Goal: Download file/media

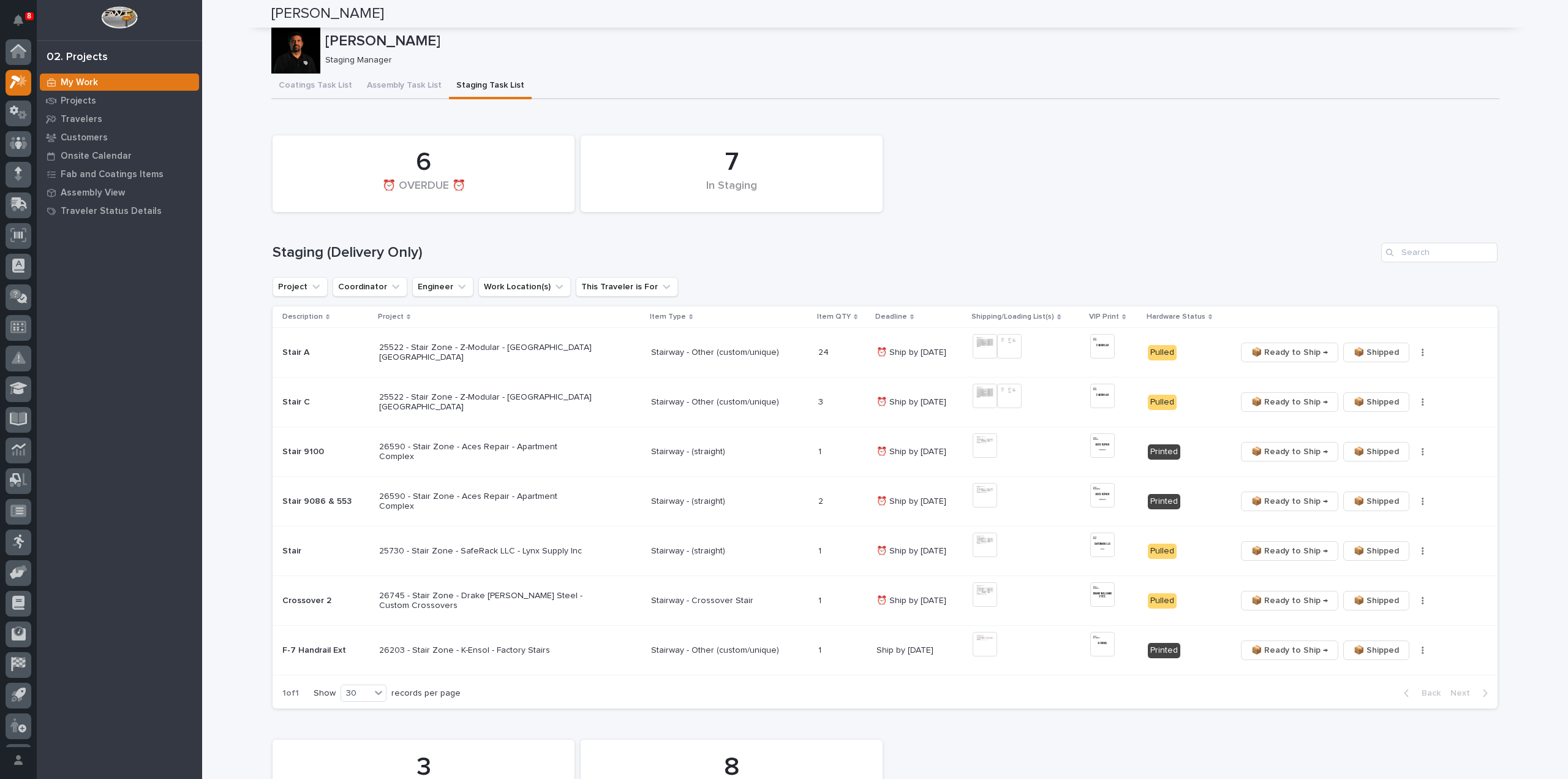
scroll to position [27, 0]
click at [1430, 257] on input "Search" at bounding box center [1440, 252] width 117 height 20
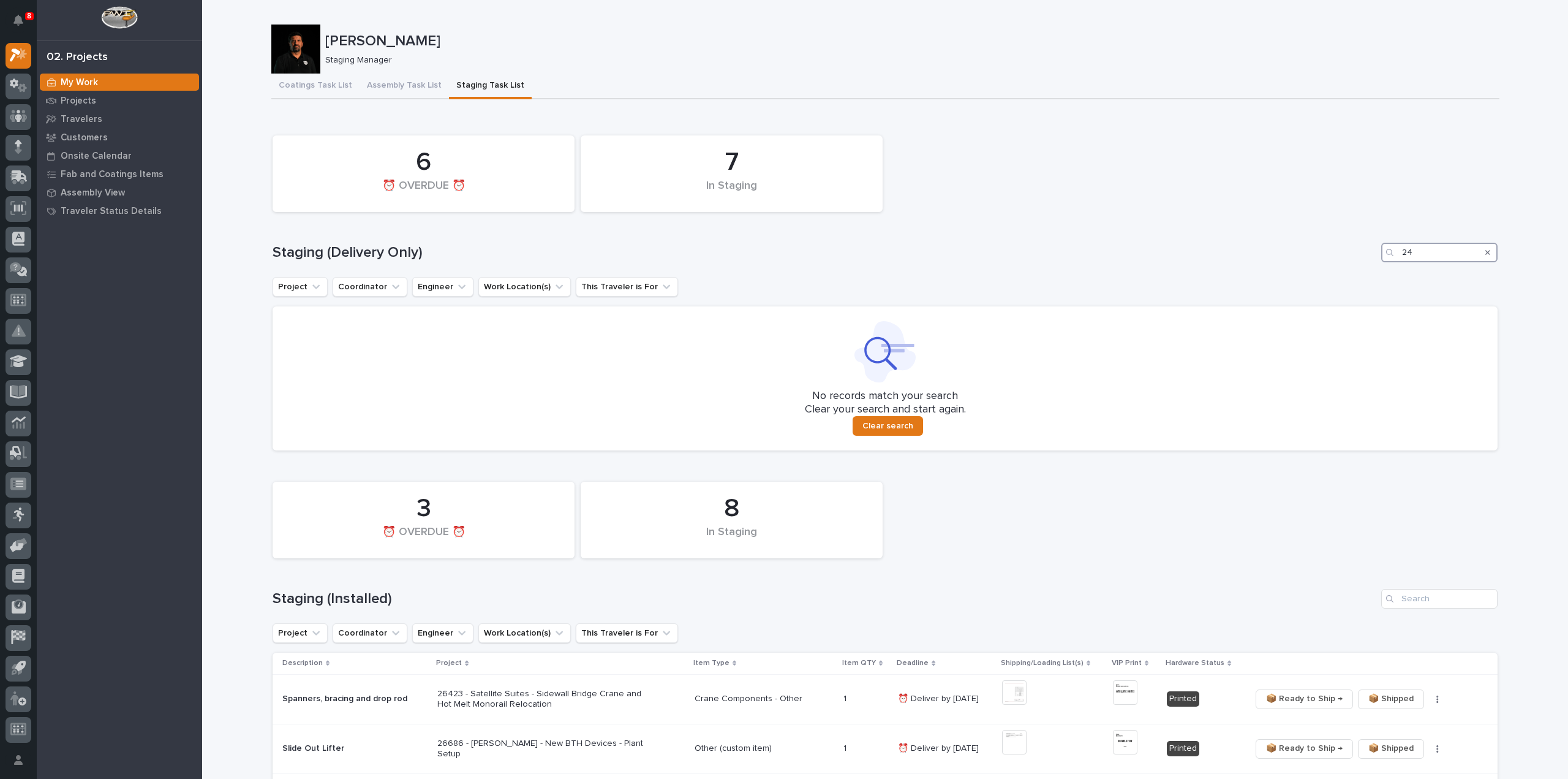
type input "2"
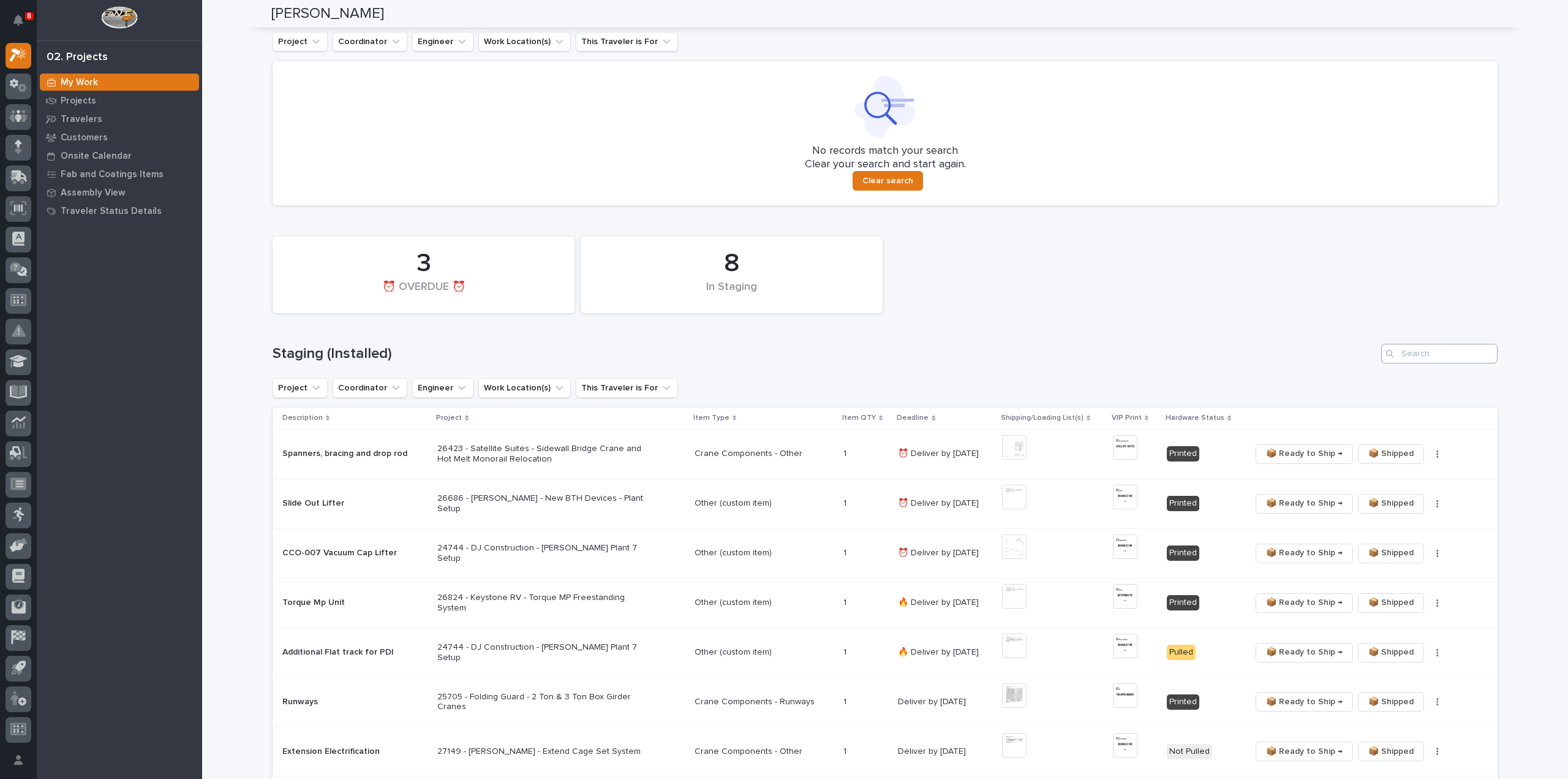
type input "27144"
click at [1430, 361] on input "Search" at bounding box center [1440, 353] width 117 height 20
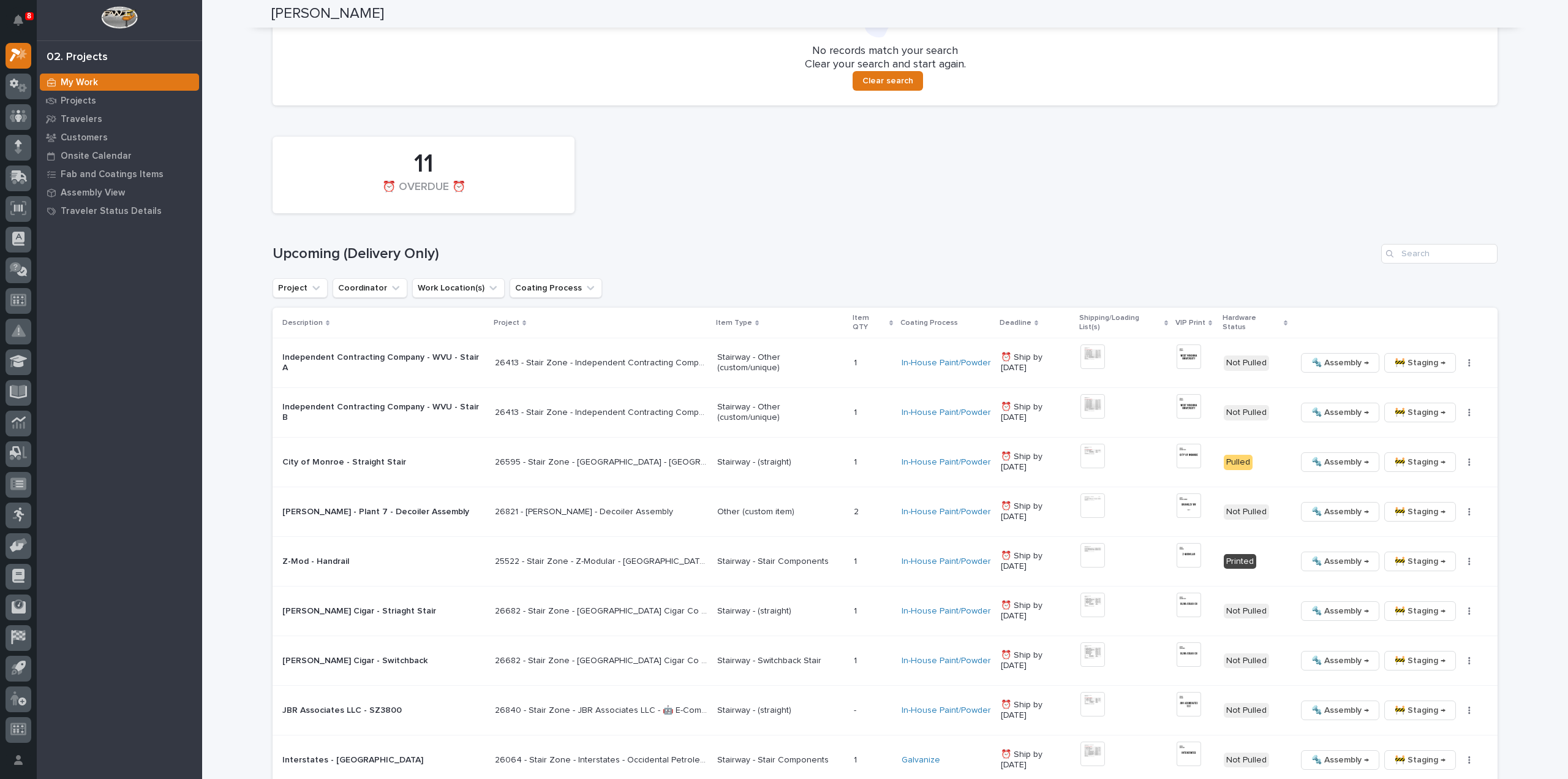
scroll to position [735, 0]
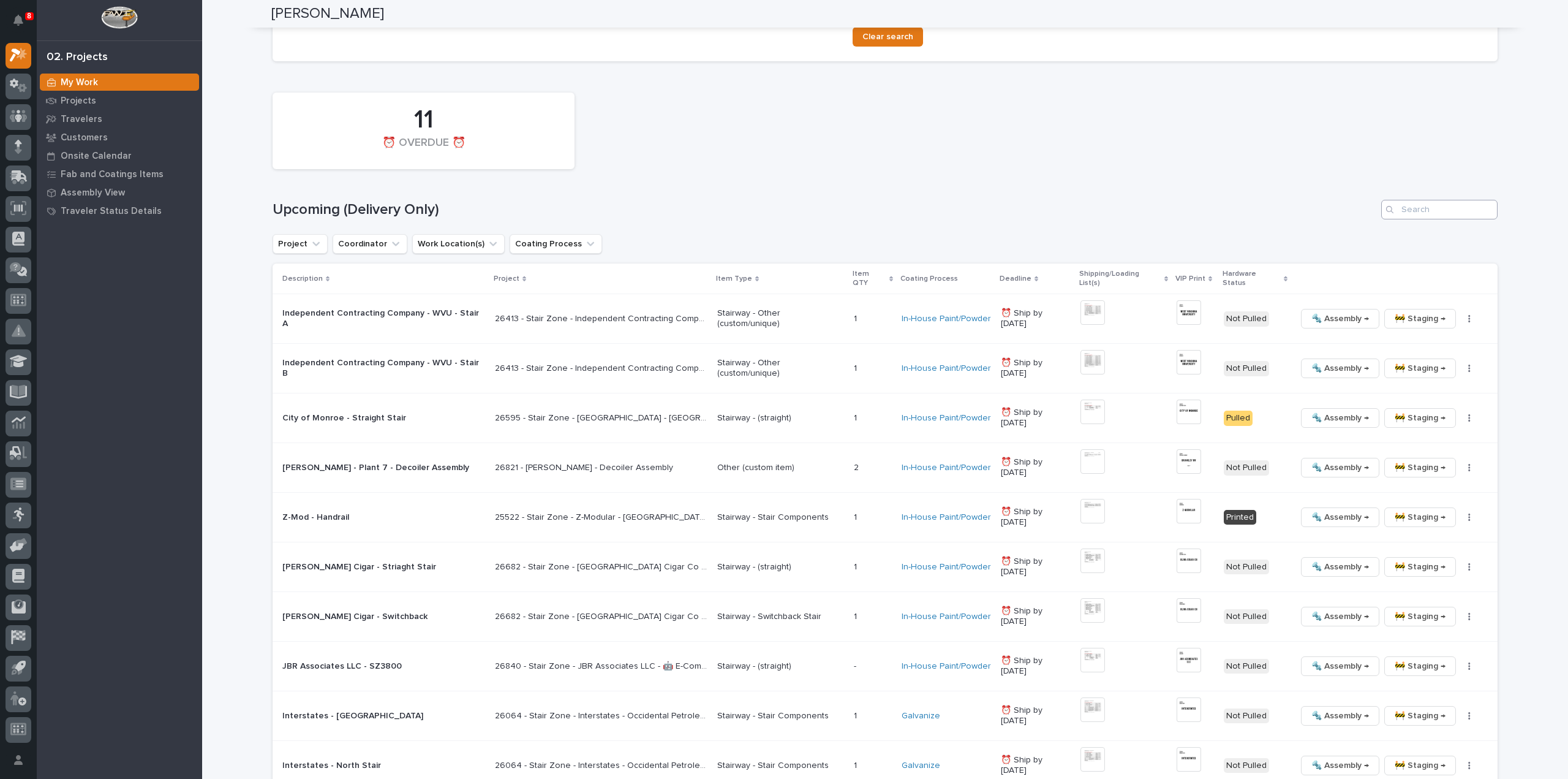
type input "27144"
click at [1450, 215] on input "Search" at bounding box center [1440, 209] width 117 height 20
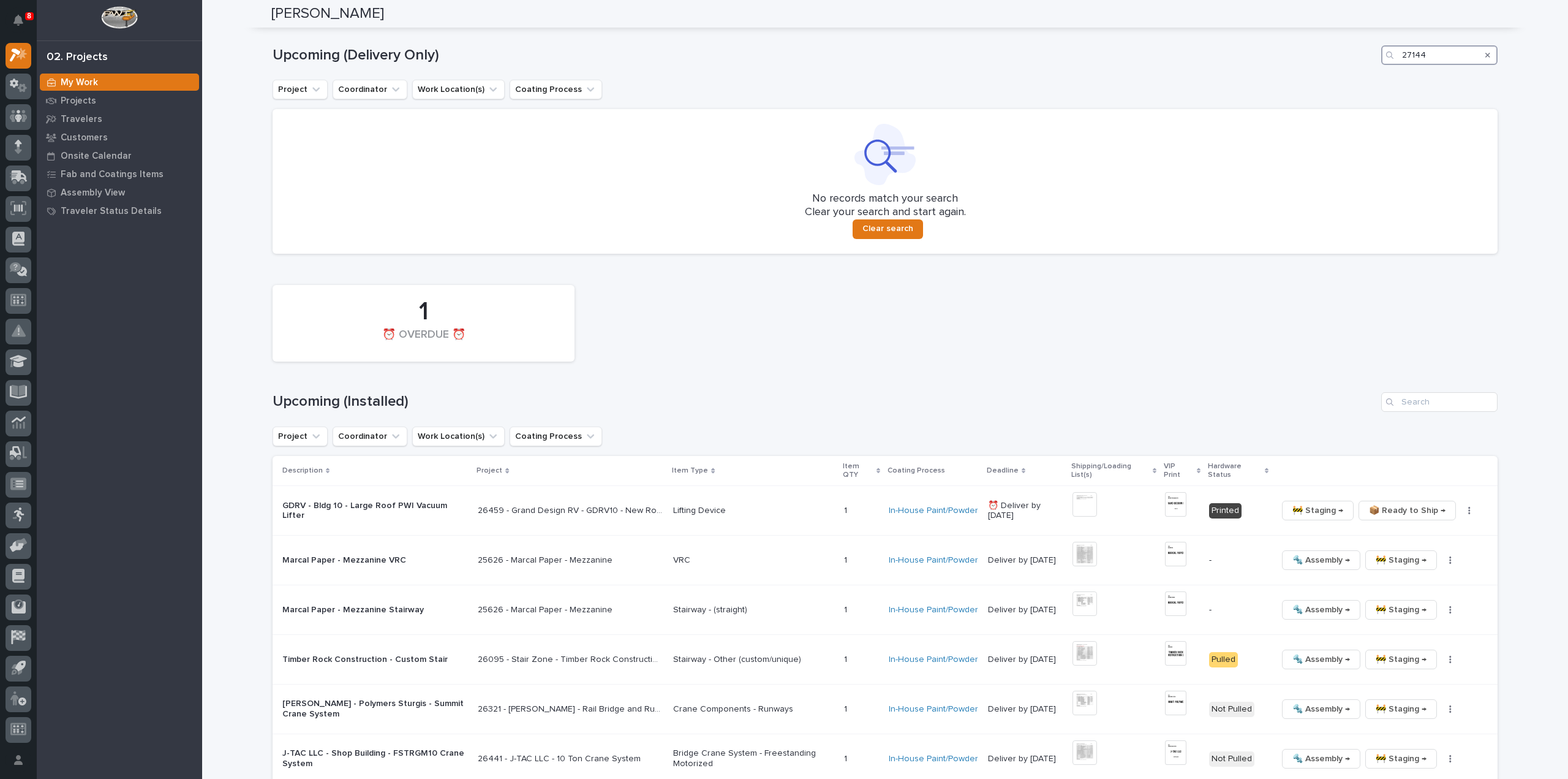
scroll to position [1023, 0]
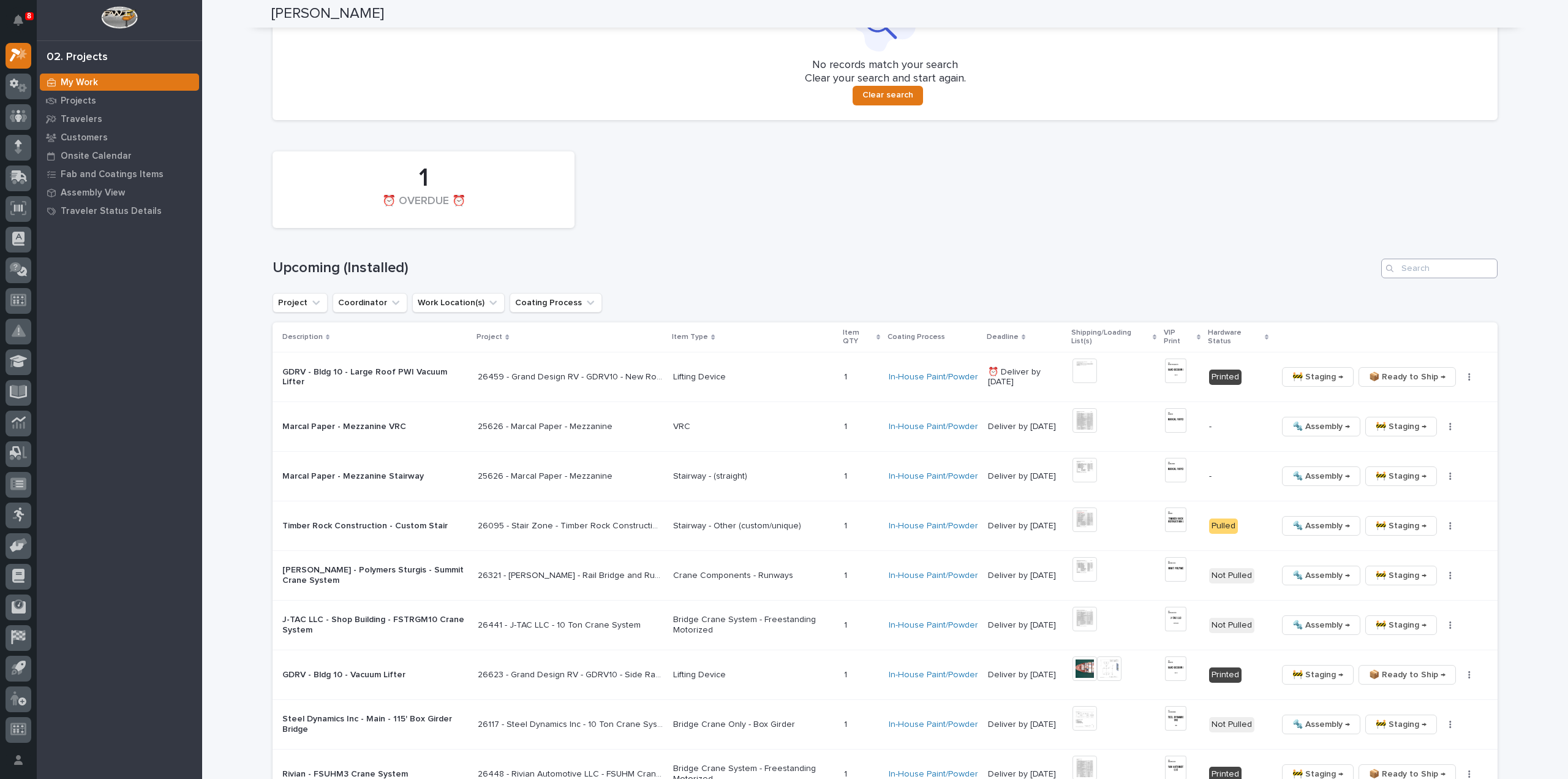
type input "27144"
click at [1403, 272] on input "Search" at bounding box center [1440, 268] width 117 height 20
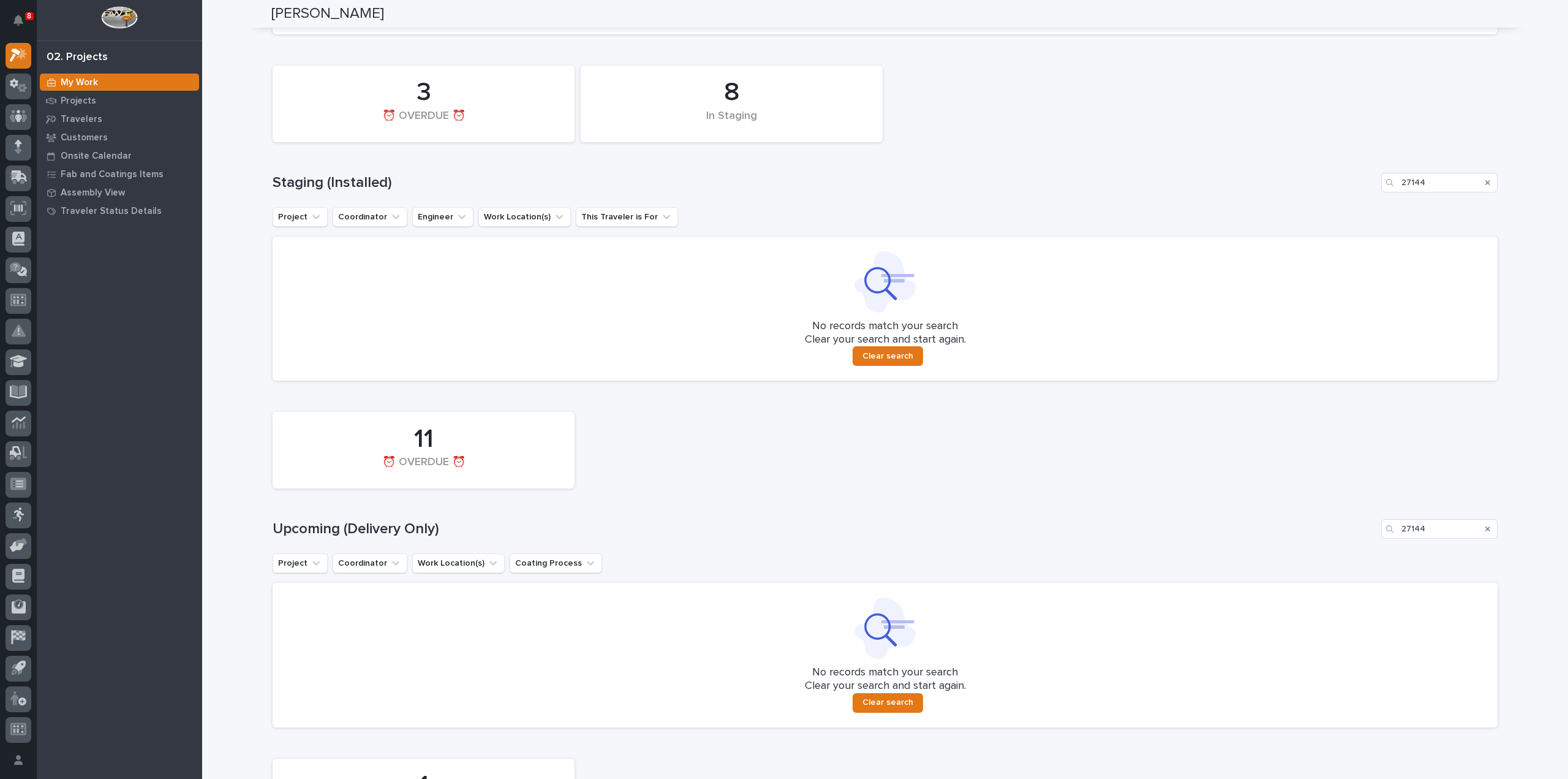
scroll to position [327, 0]
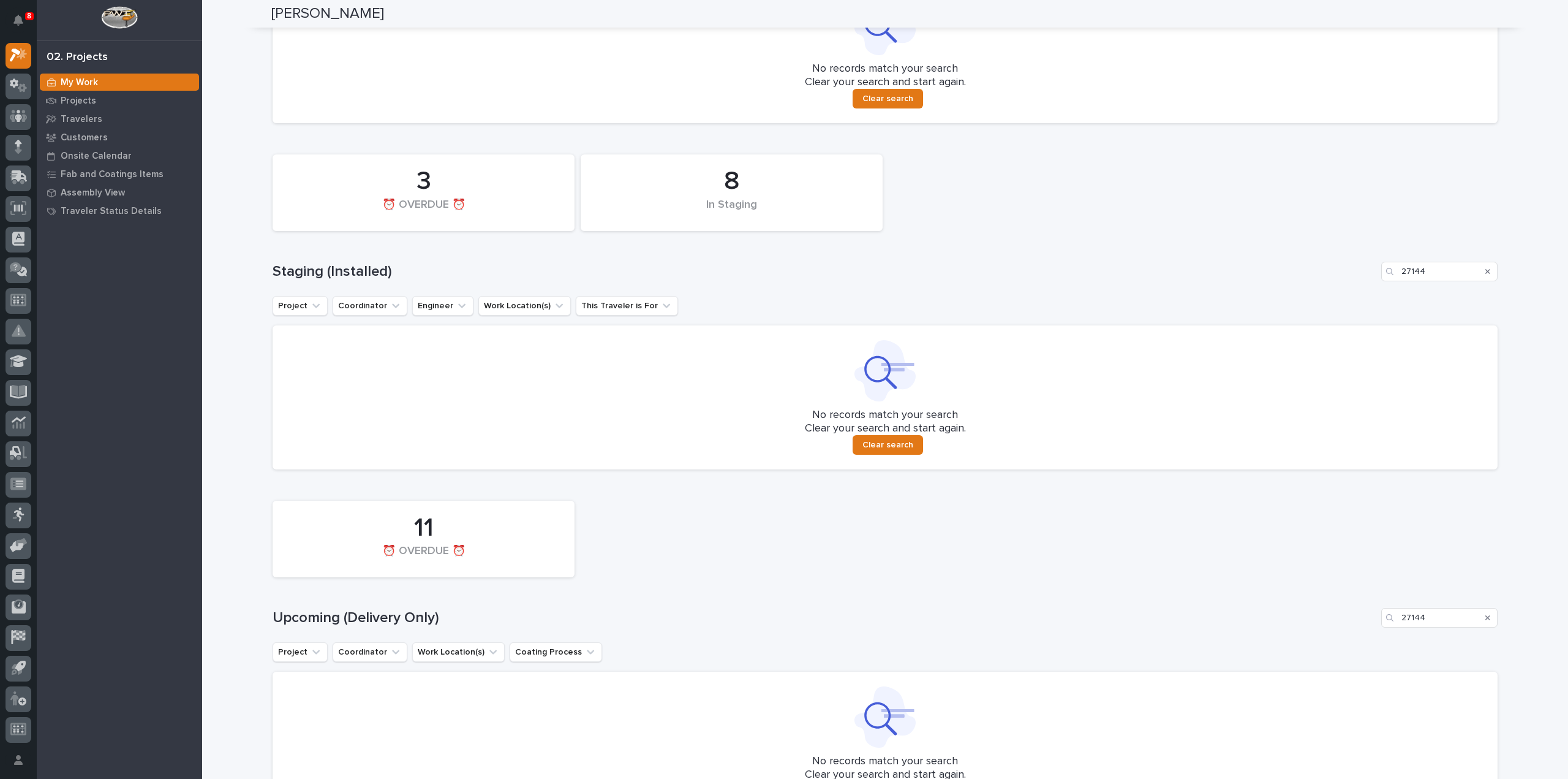
type input "27144"
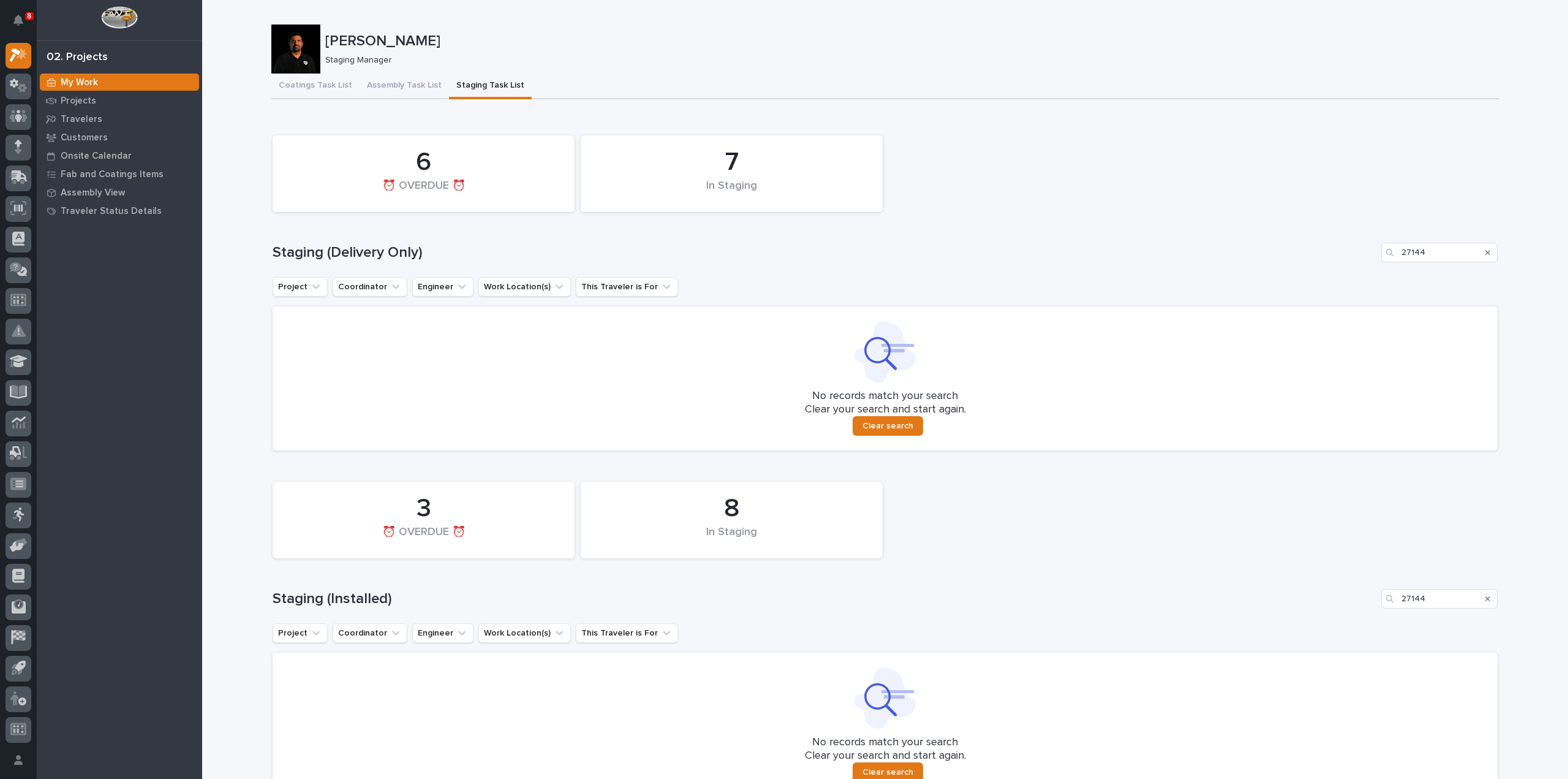
click at [1486, 253] on icon "Search" at bounding box center [1488, 252] width 5 height 5
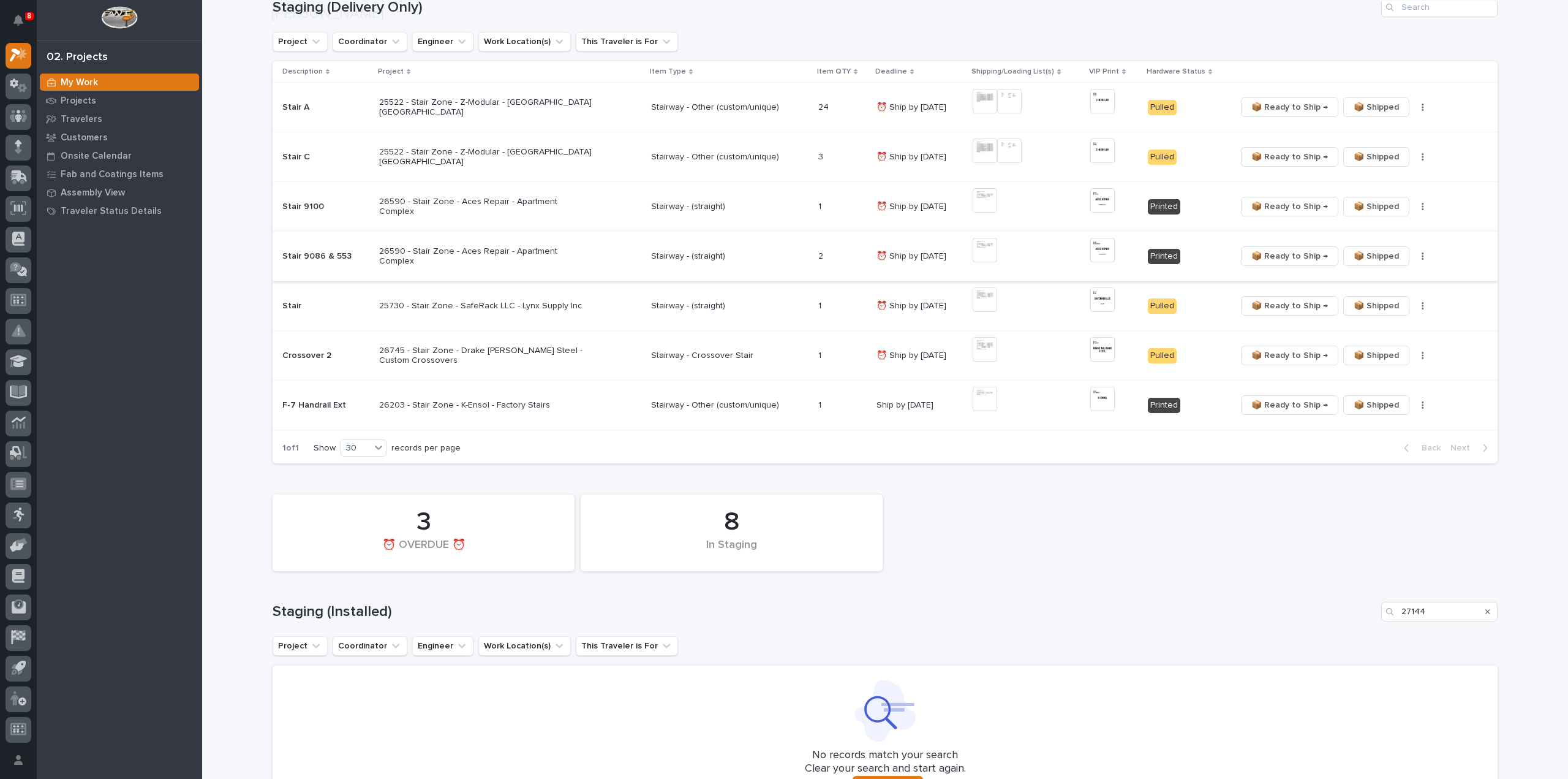
scroll to position [368, 0]
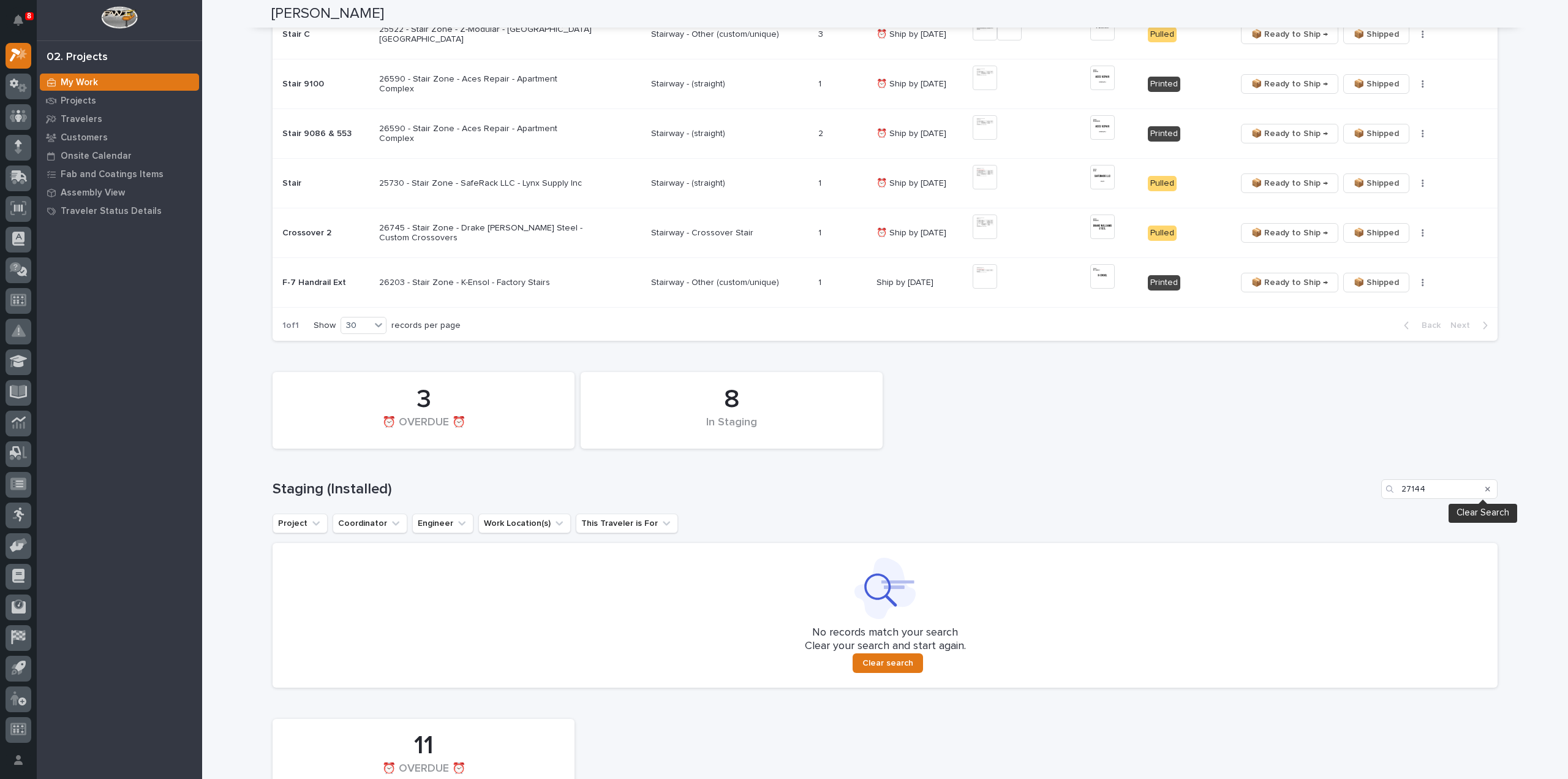
click at [1486, 489] on icon "Search" at bounding box center [1488, 489] width 5 height 5
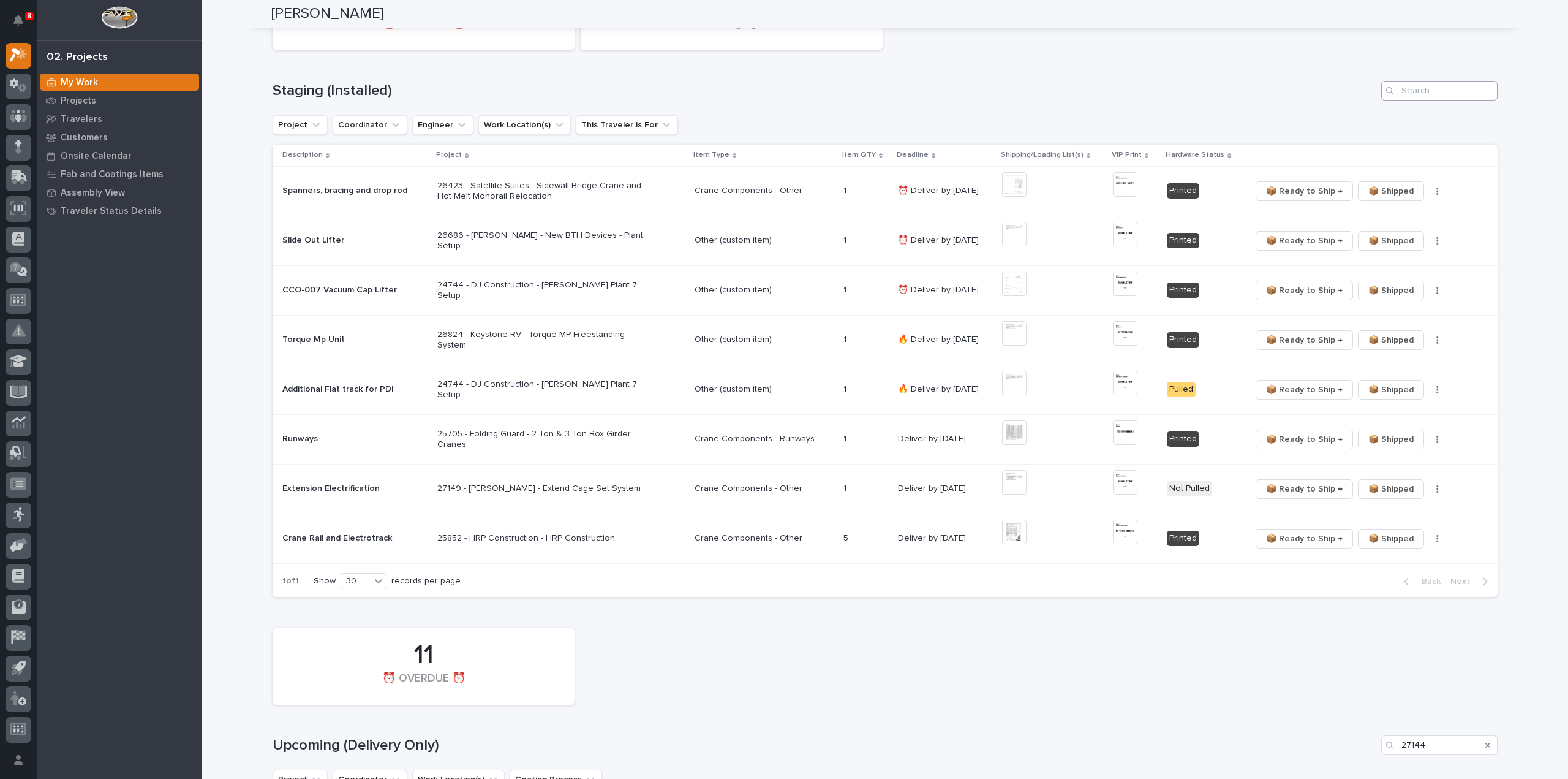
scroll to position [1011, 0]
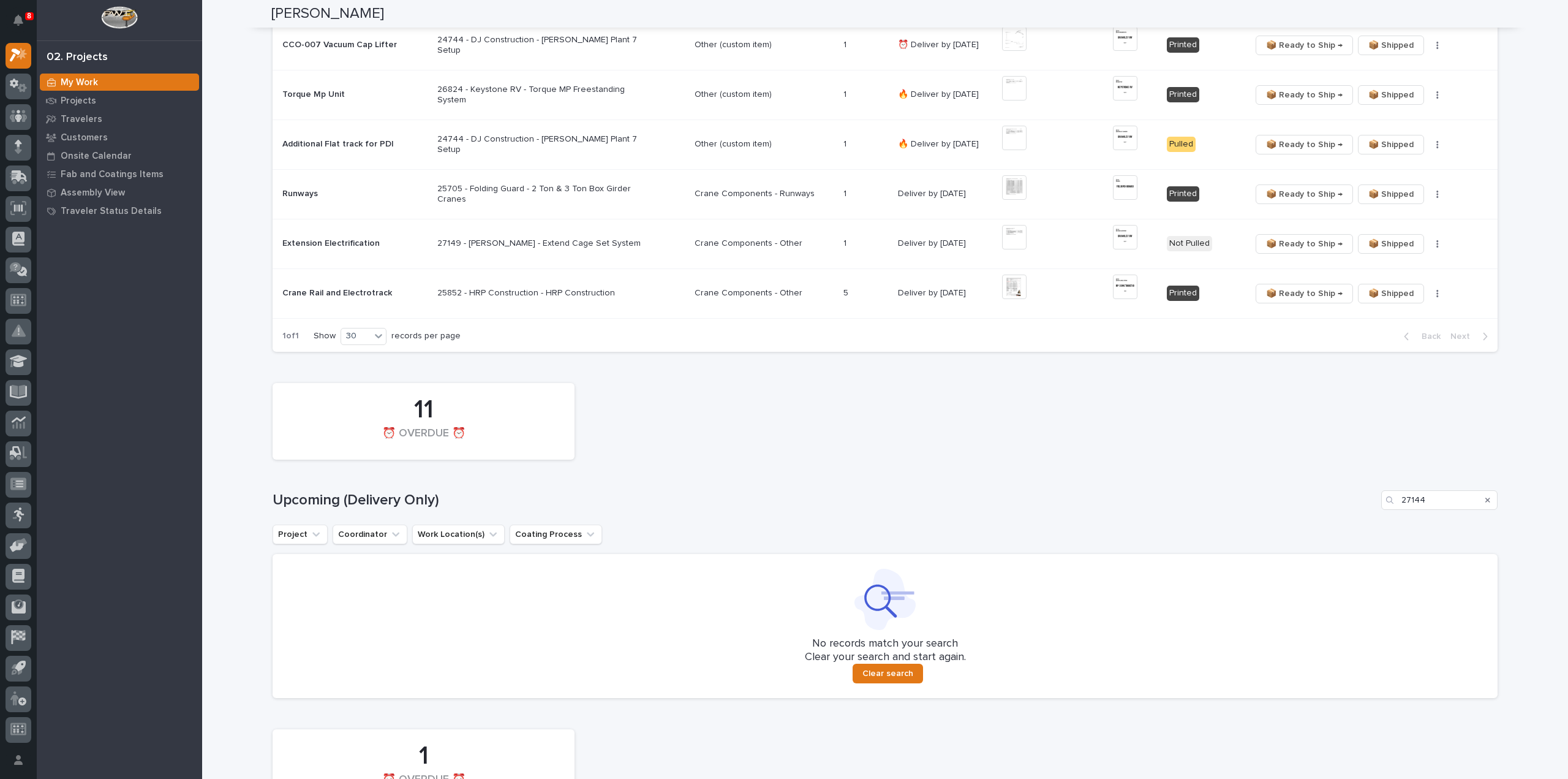
click at [1486, 500] on icon "Search" at bounding box center [1488, 499] width 5 height 7
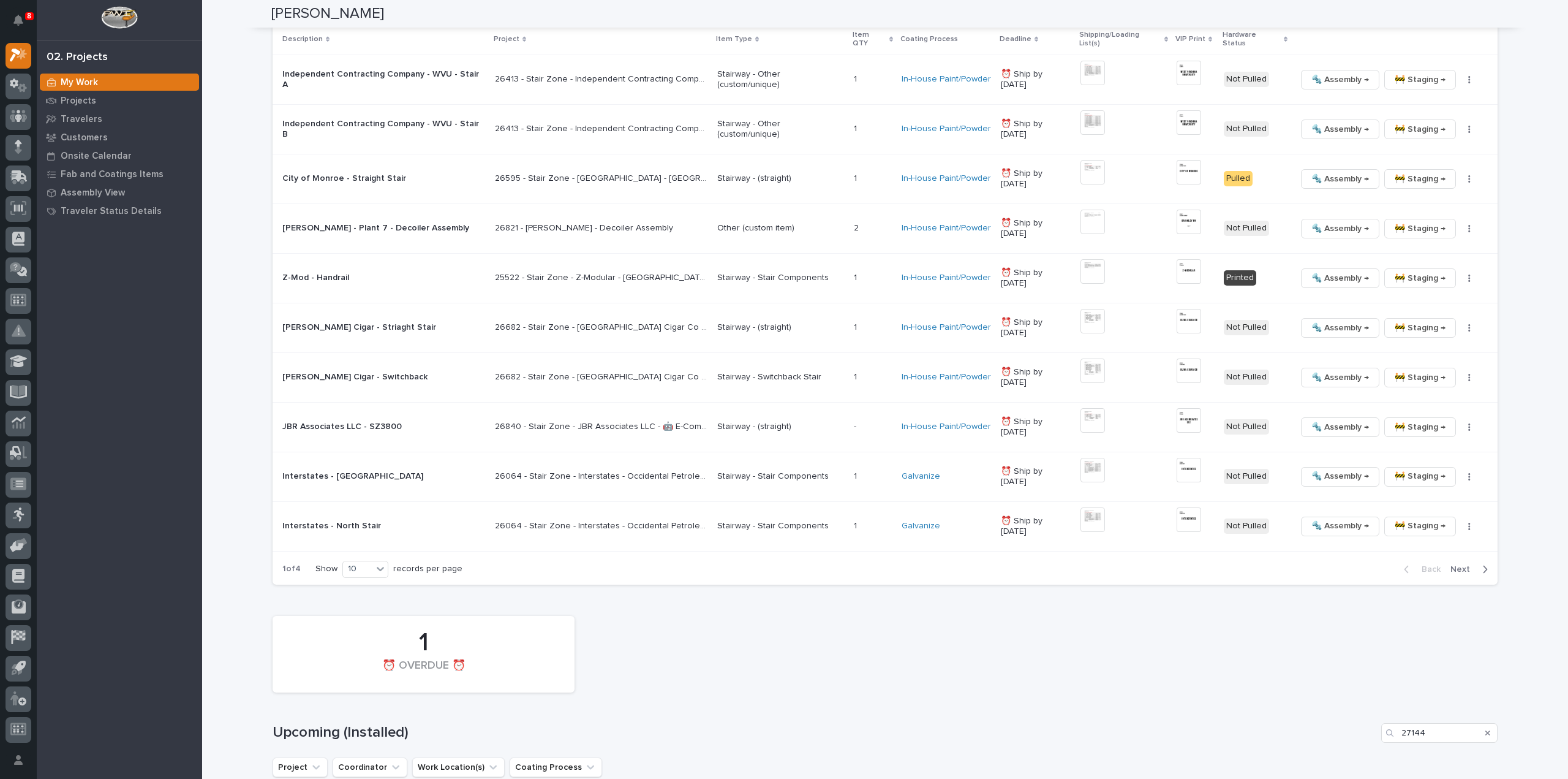
scroll to position [1704, 0]
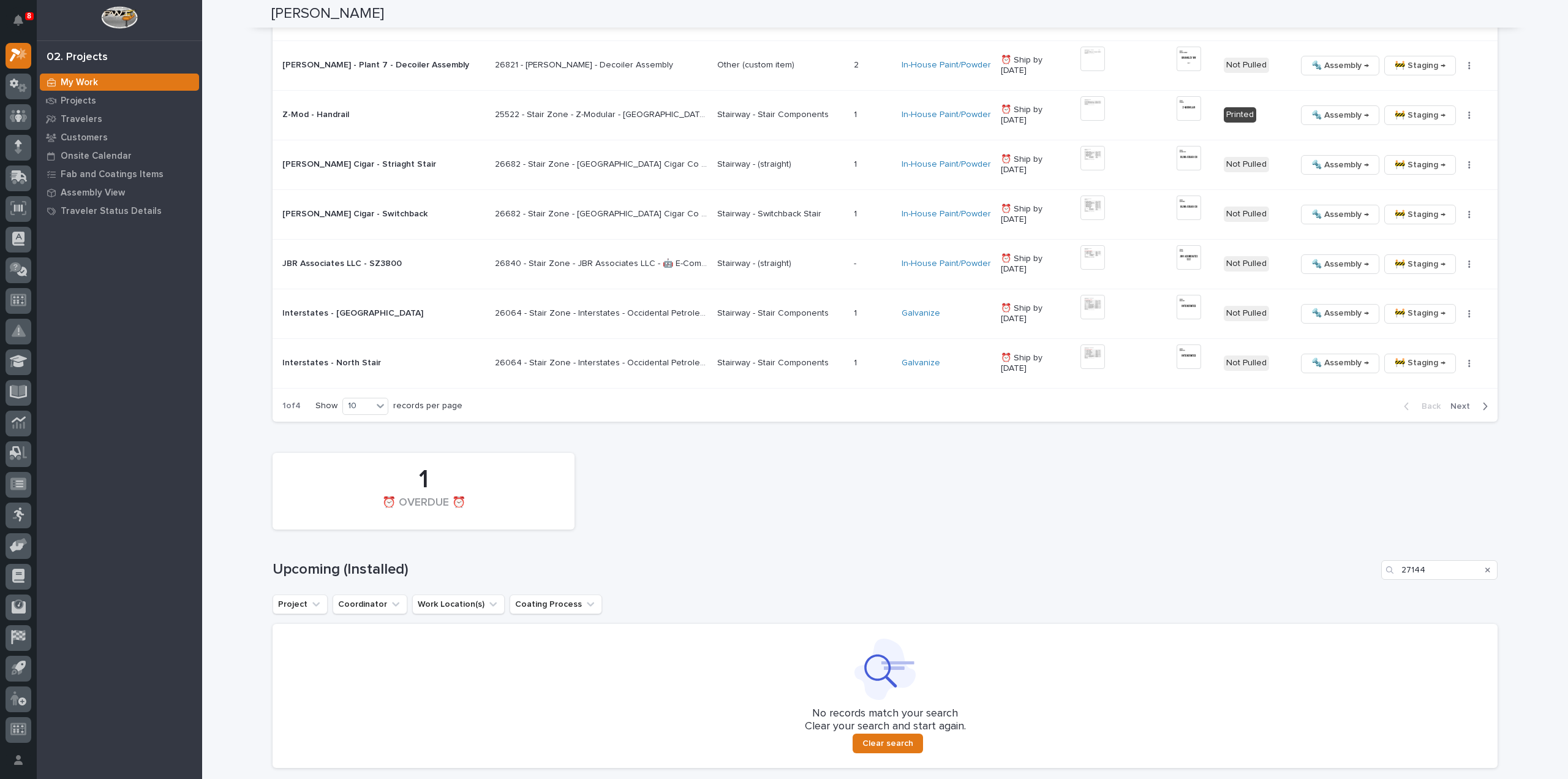
click at [1486, 568] on icon "Search" at bounding box center [1488, 570] width 5 height 5
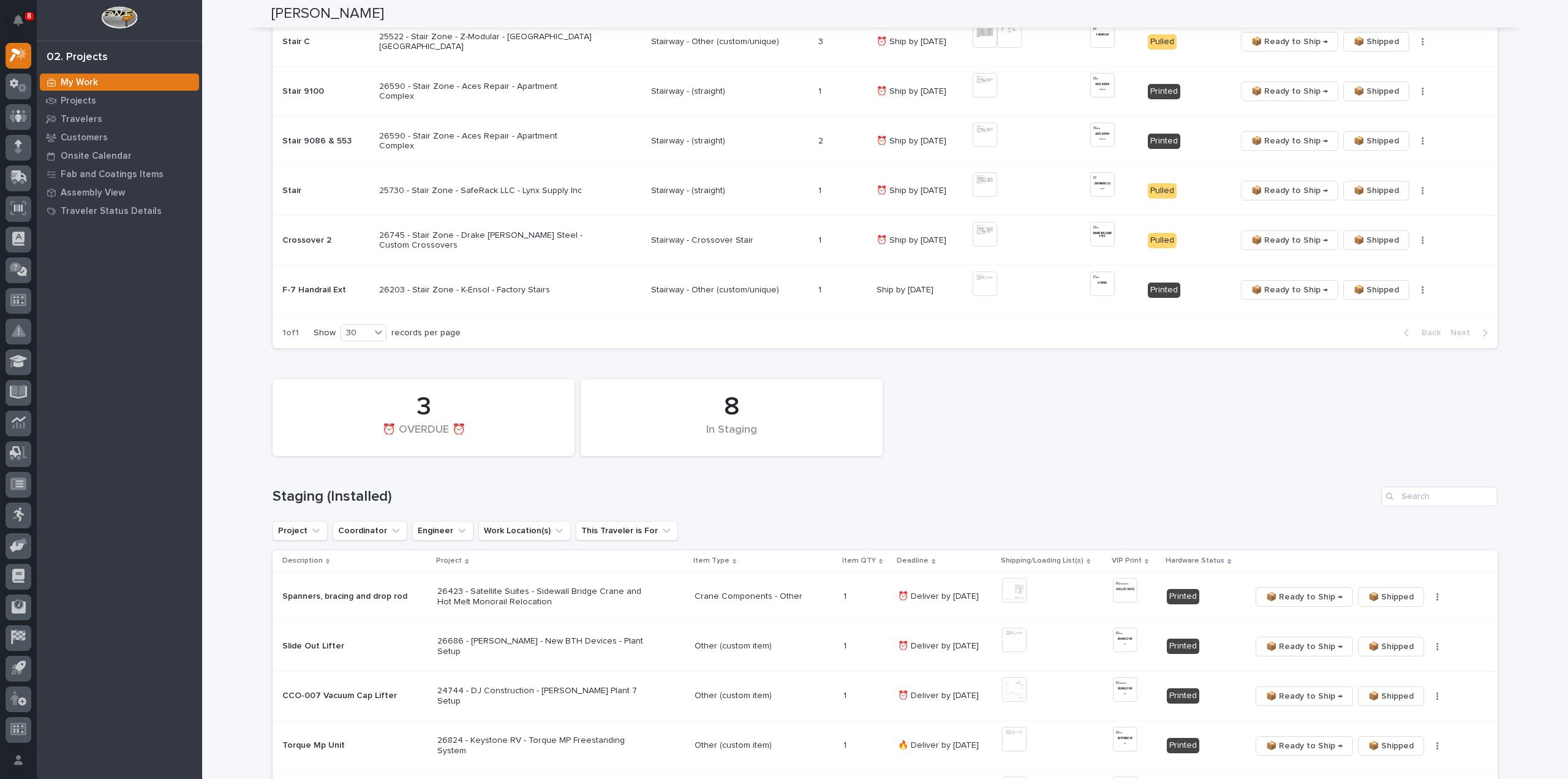
scroll to position [0, 0]
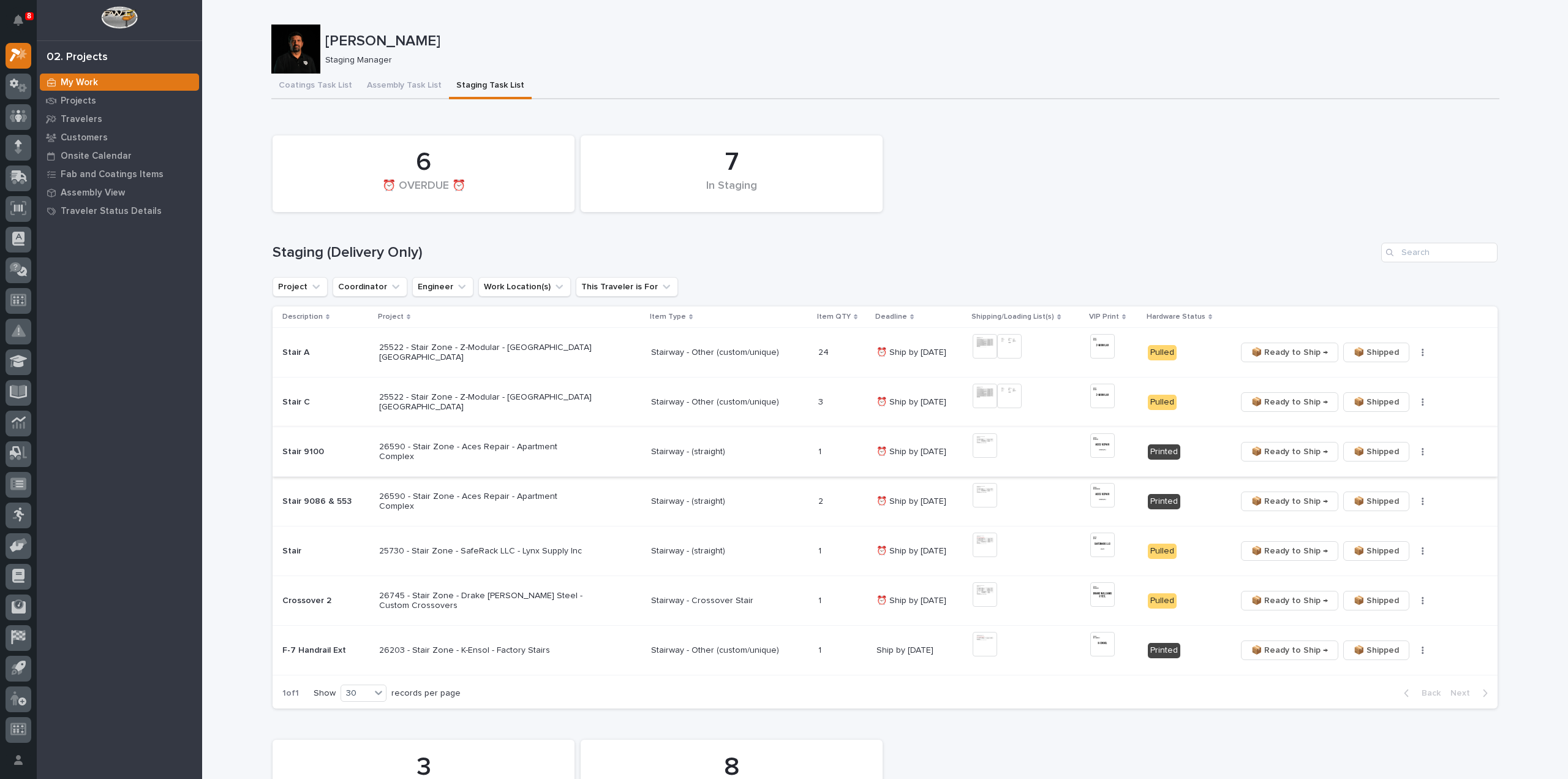
click at [990, 443] on img at bounding box center [985, 445] width 24 height 24
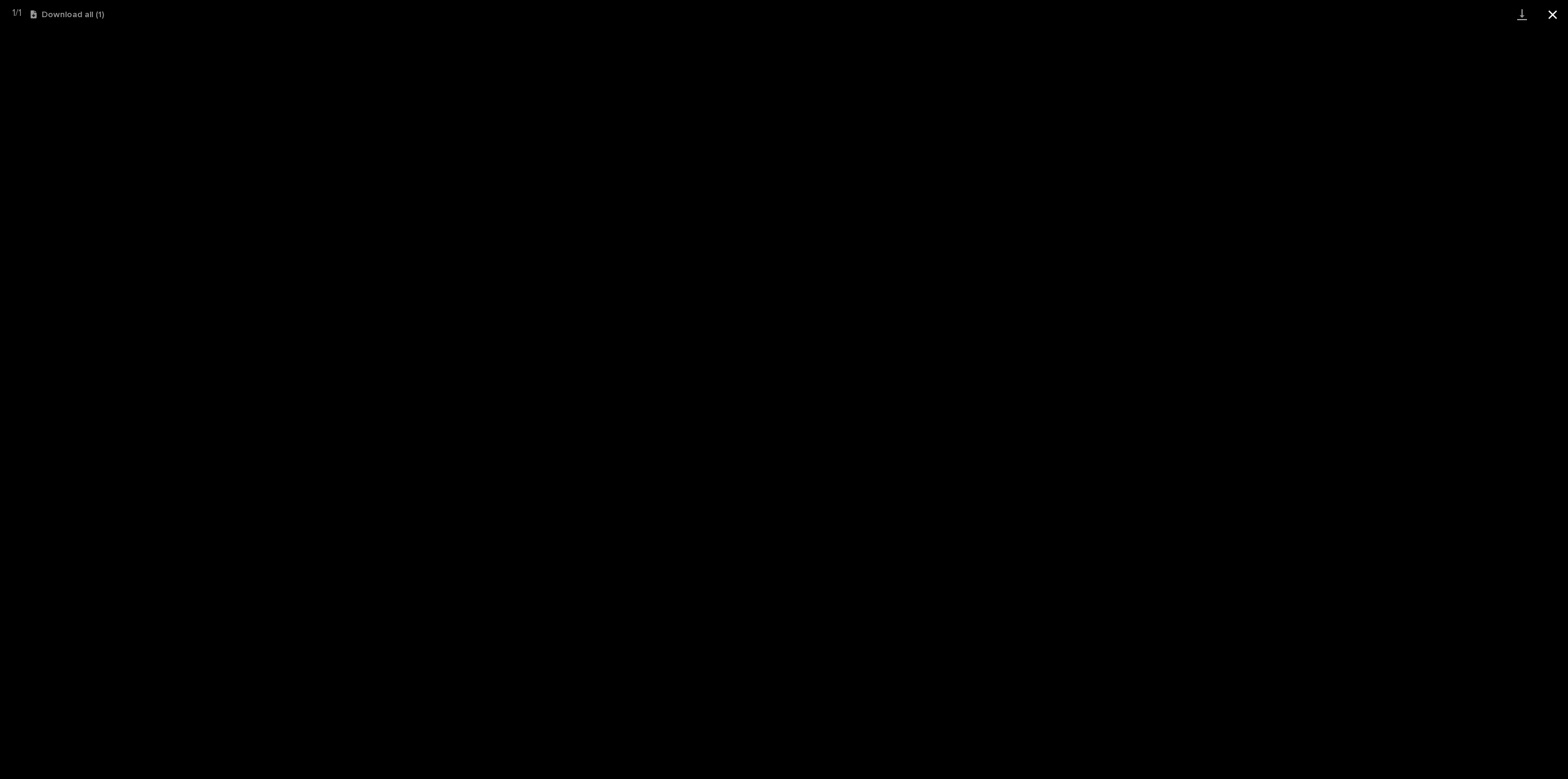
click at [1557, 16] on button "Close gallery" at bounding box center [1552, 14] width 31 height 29
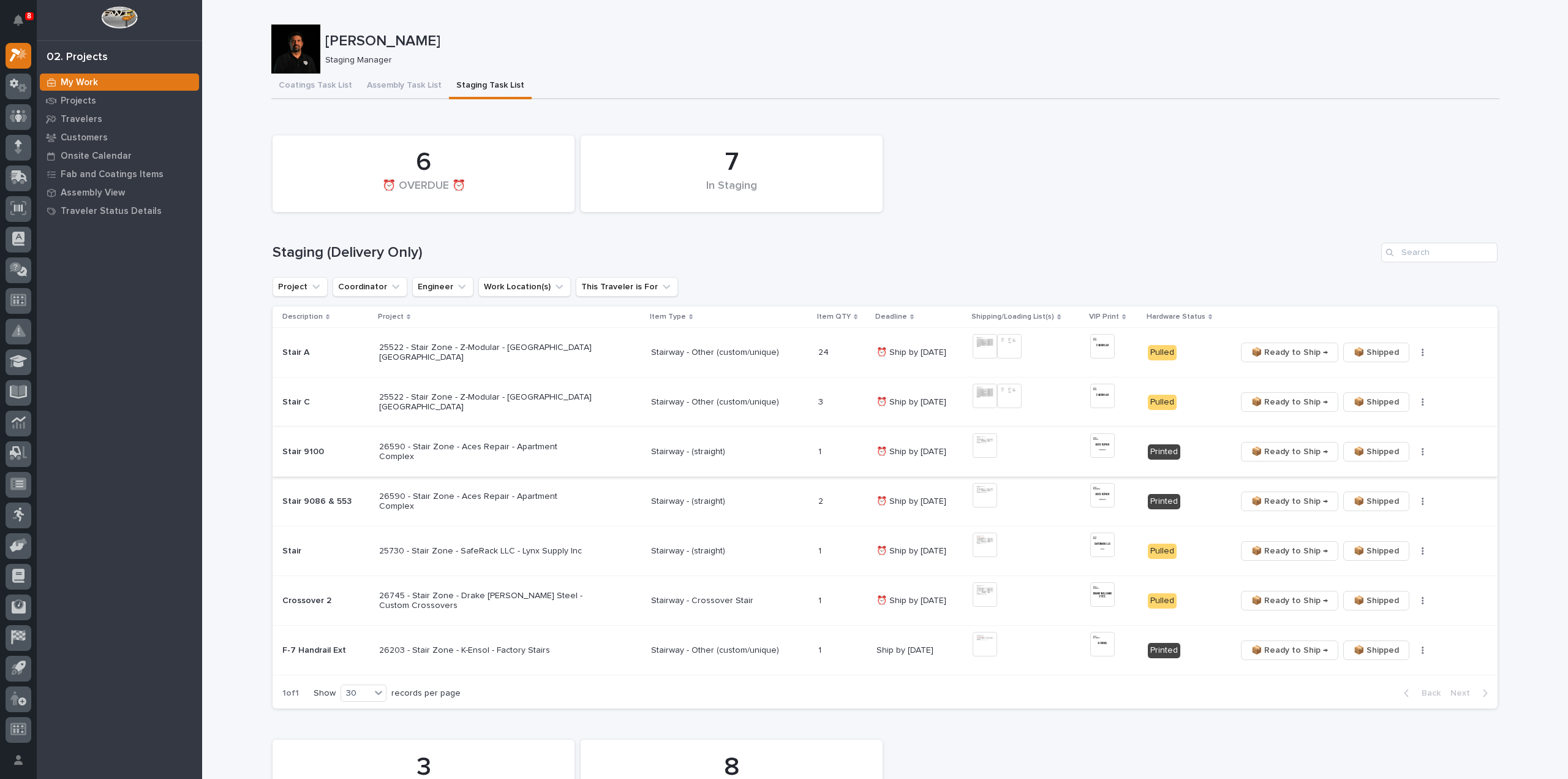
click at [1103, 445] on img at bounding box center [1102, 445] width 24 height 24
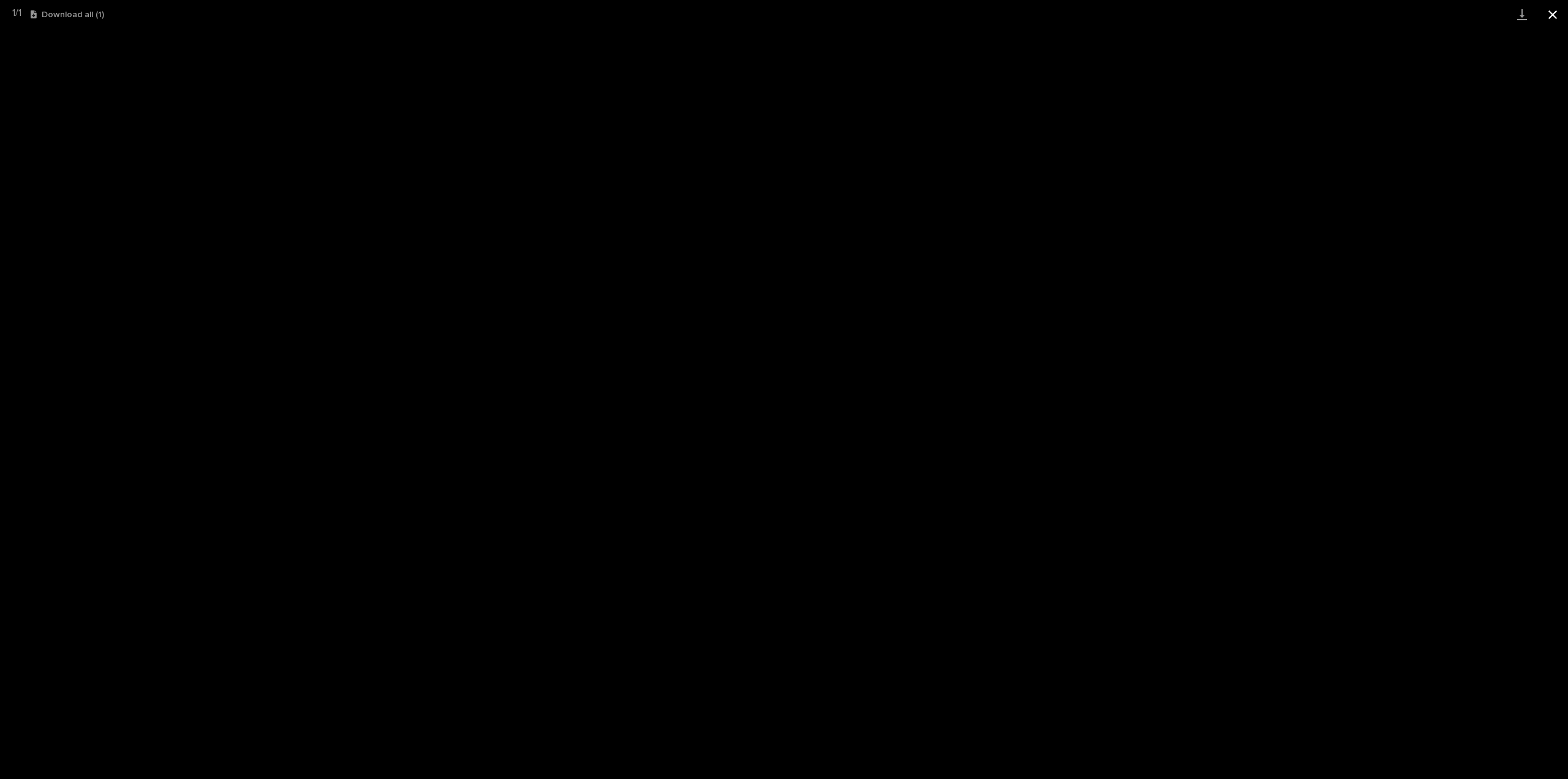
click at [1555, 18] on button "Close gallery" at bounding box center [1552, 14] width 31 height 29
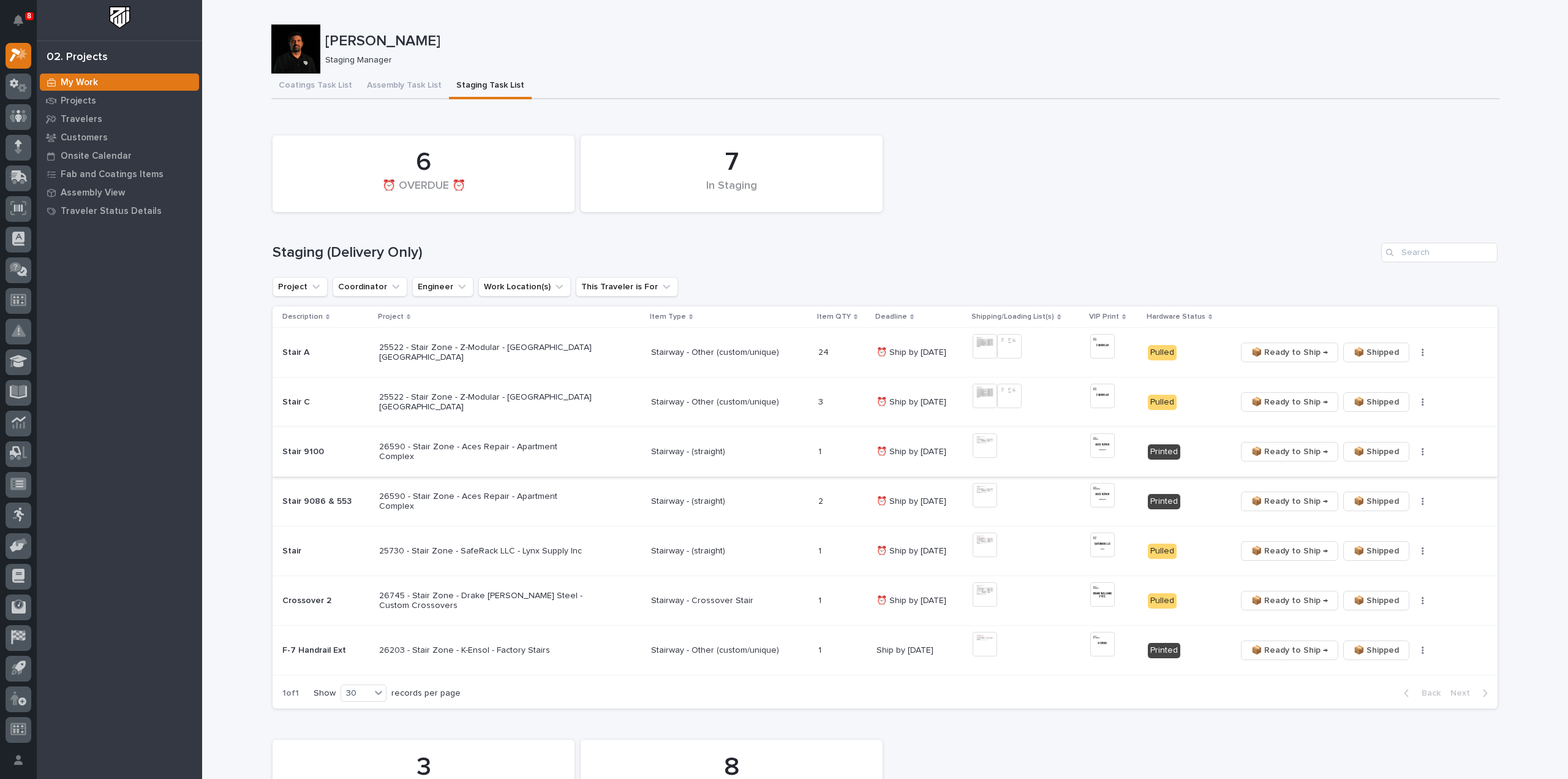
click at [1422, 449] on icon "button" at bounding box center [1422, 451] width 2 height 7
click at [1371, 496] on span "🔩 Hardware" at bounding box center [1373, 495] width 52 height 15
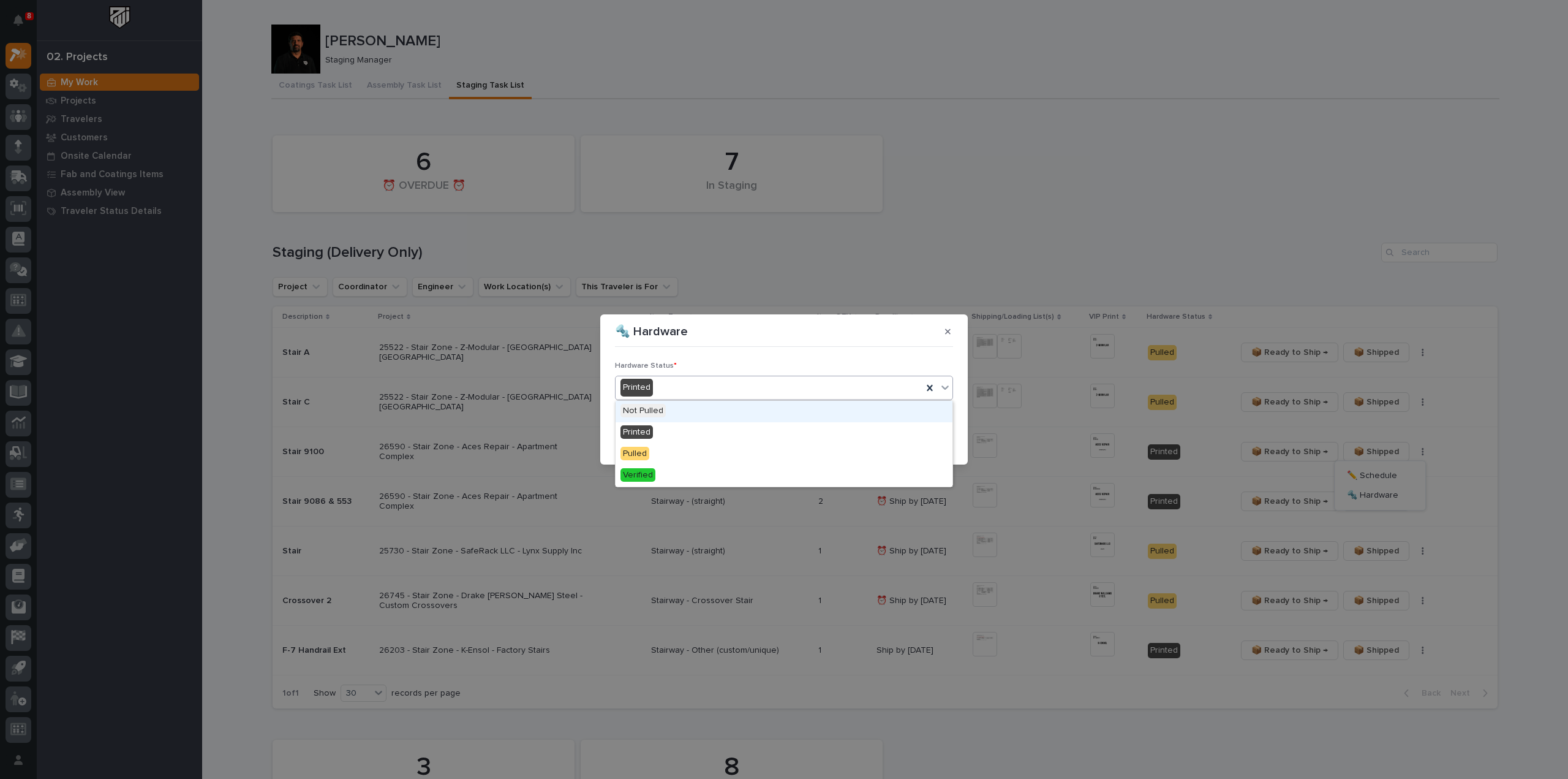
click at [728, 393] on div "Printed" at bounding box center [770, 388] width 307 height 20
click at [697, 460] on div "Pulled" at bounding box center [784, 454] width 337 height 21
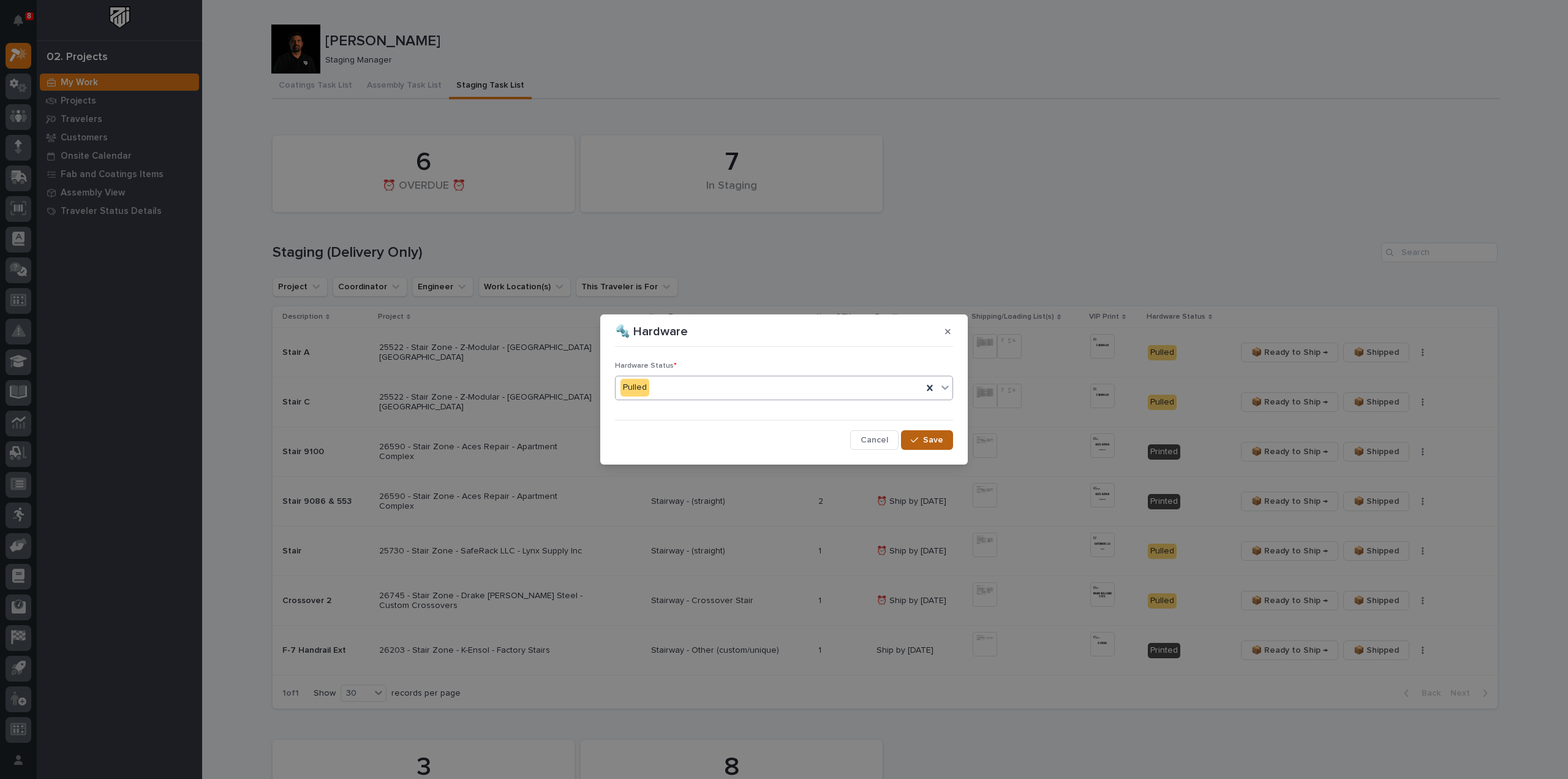
click at [930, 438] on span "Save" at bounding box center [933, 440] width 20 height 11
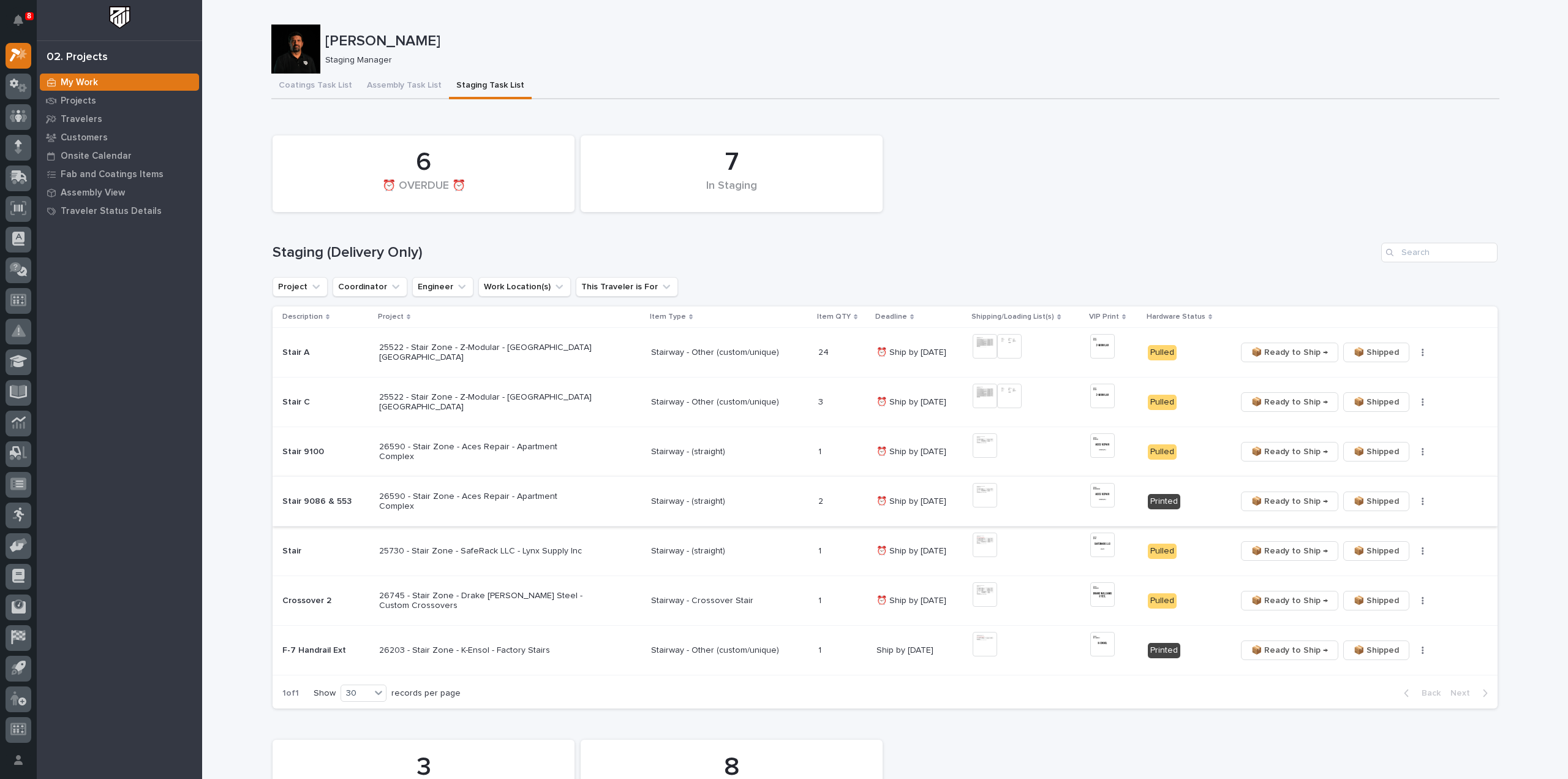
click at [1422, 502] on icon "button" at bounding box center [1422, 501] width 2 height 9
click at [1357, 547] on span "🔩 Hardware" at bounding box center [1373, 544] width 52 height 15
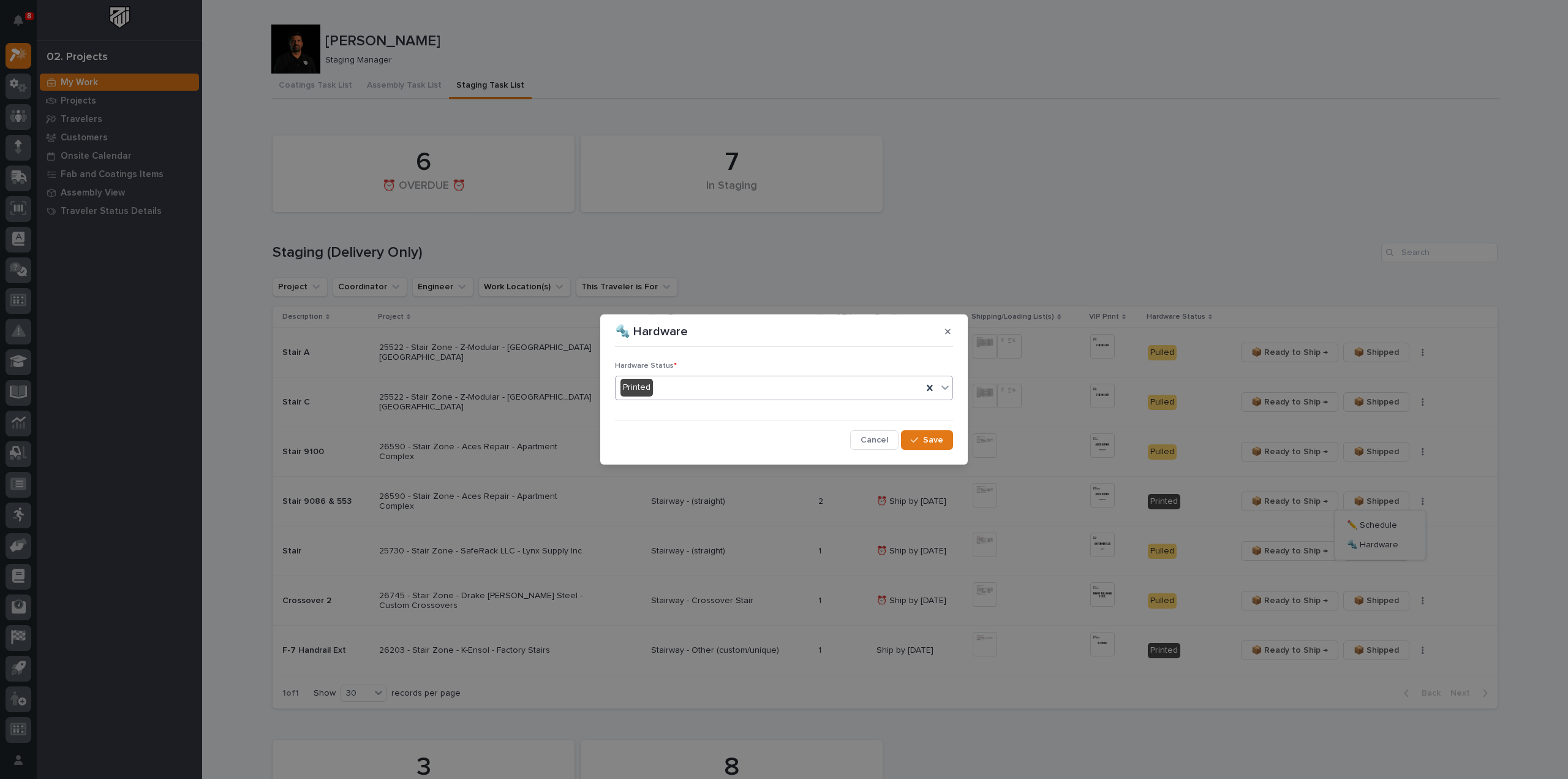
click at [679, 387] on div "Printed" at bounding box center [770, 388] width 307 height 20
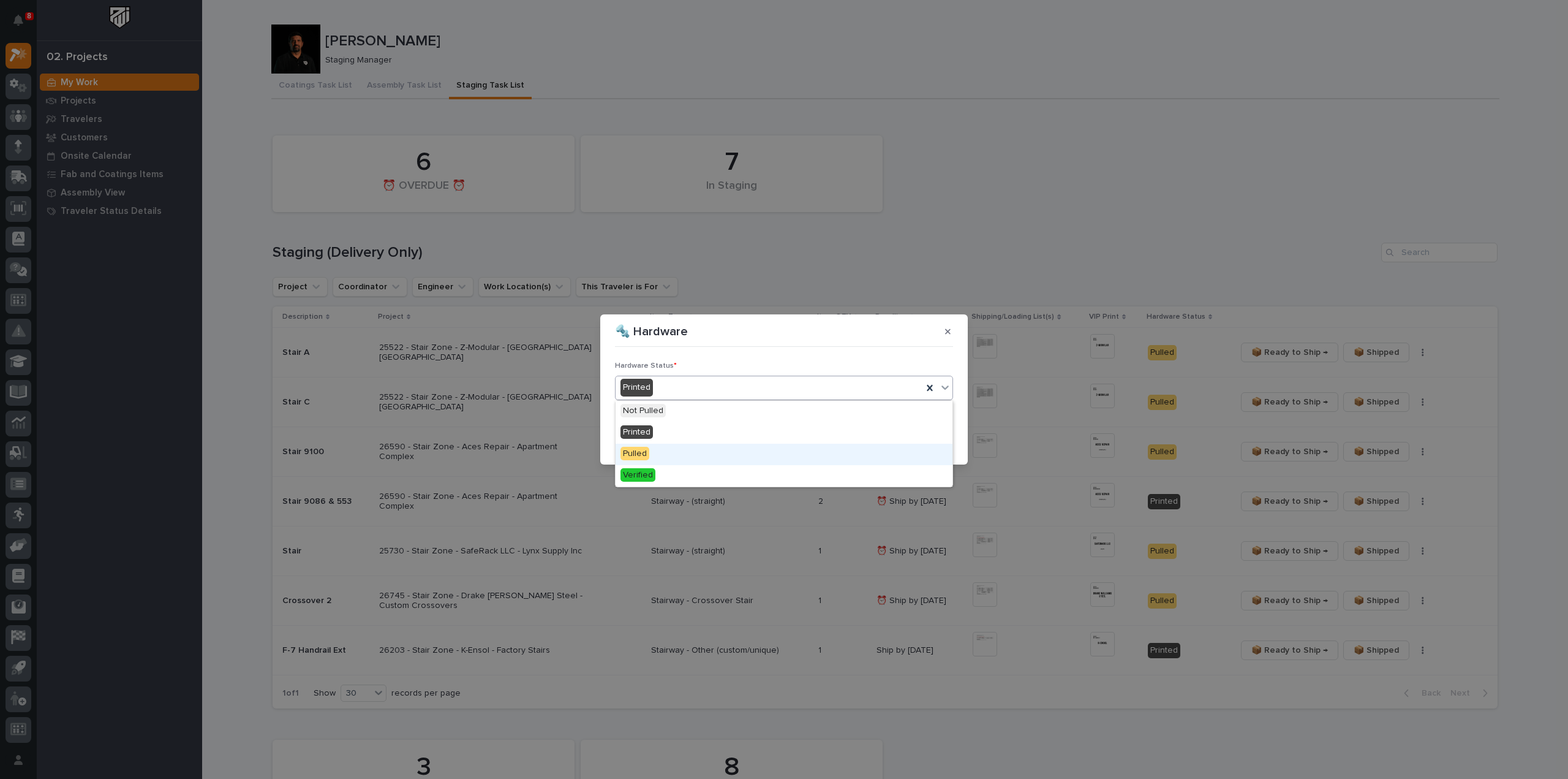
click at [658, 454] on div "Pulled" at bounding box center [784, 454] width 337 height 21
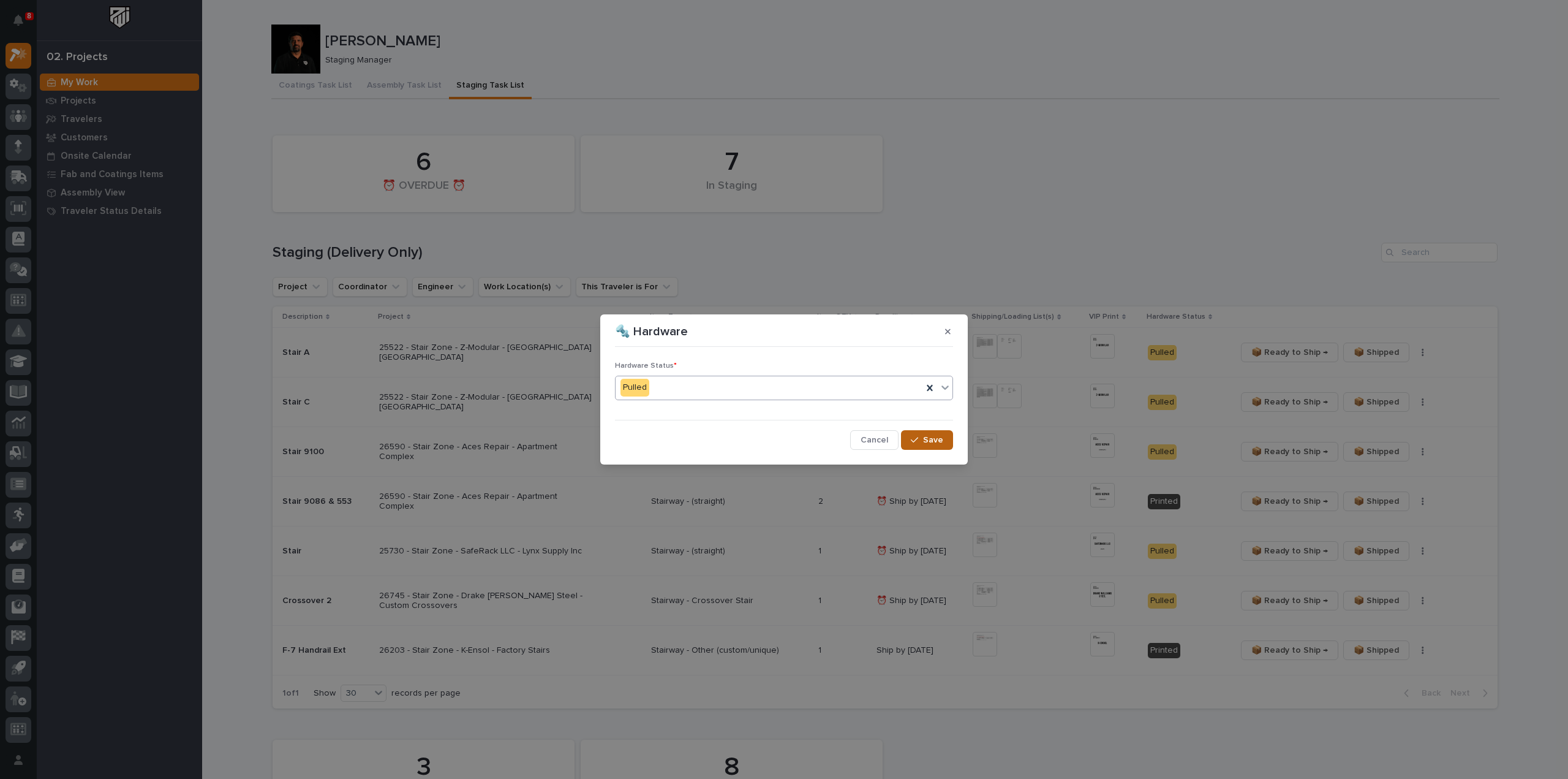
click at [932, 437] on span "Save" at bounding box center [933, 440] width 20 height 11
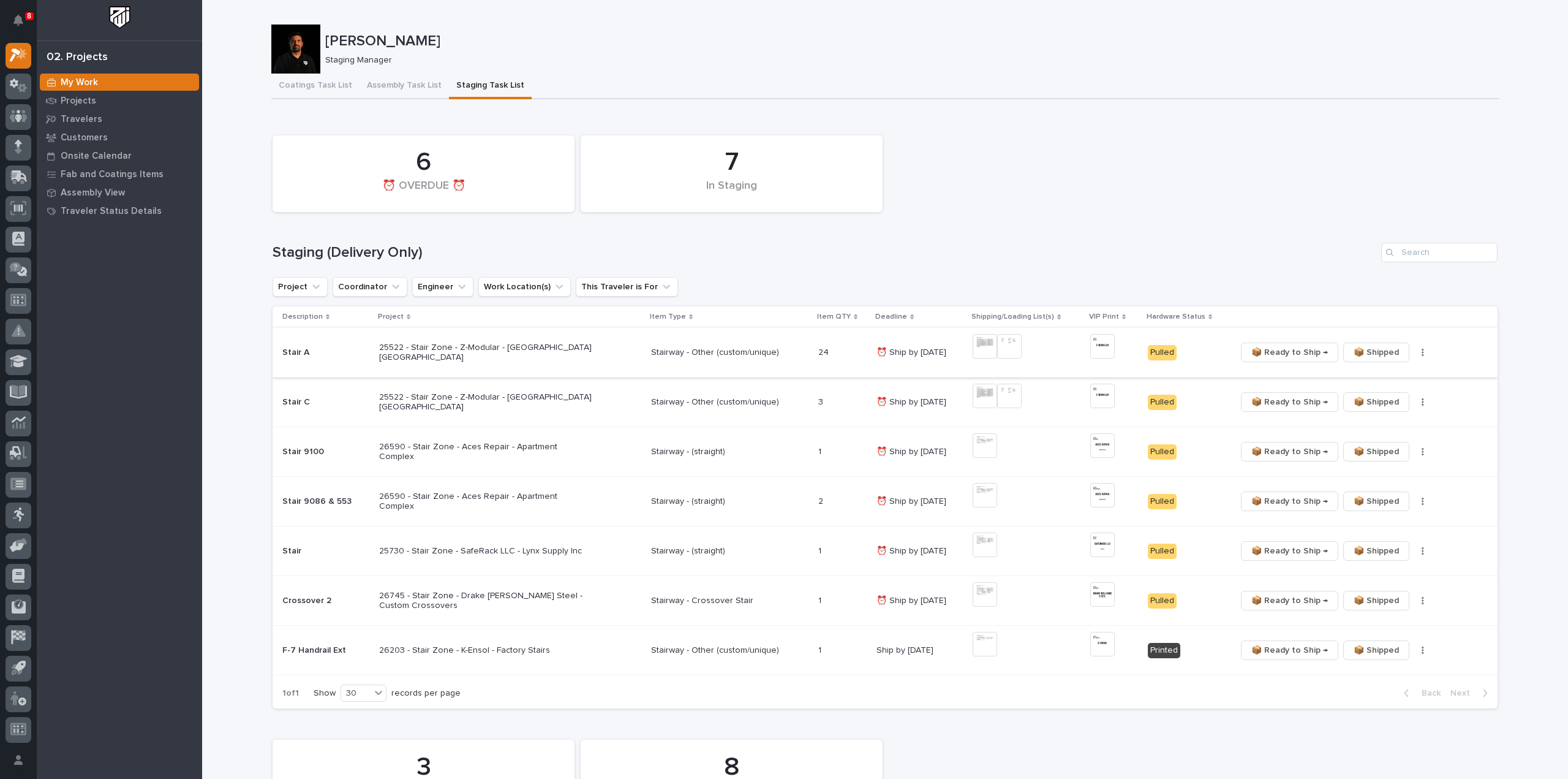
click at [990, 348] on img at bounding box center [985, 346] width 24 height 24
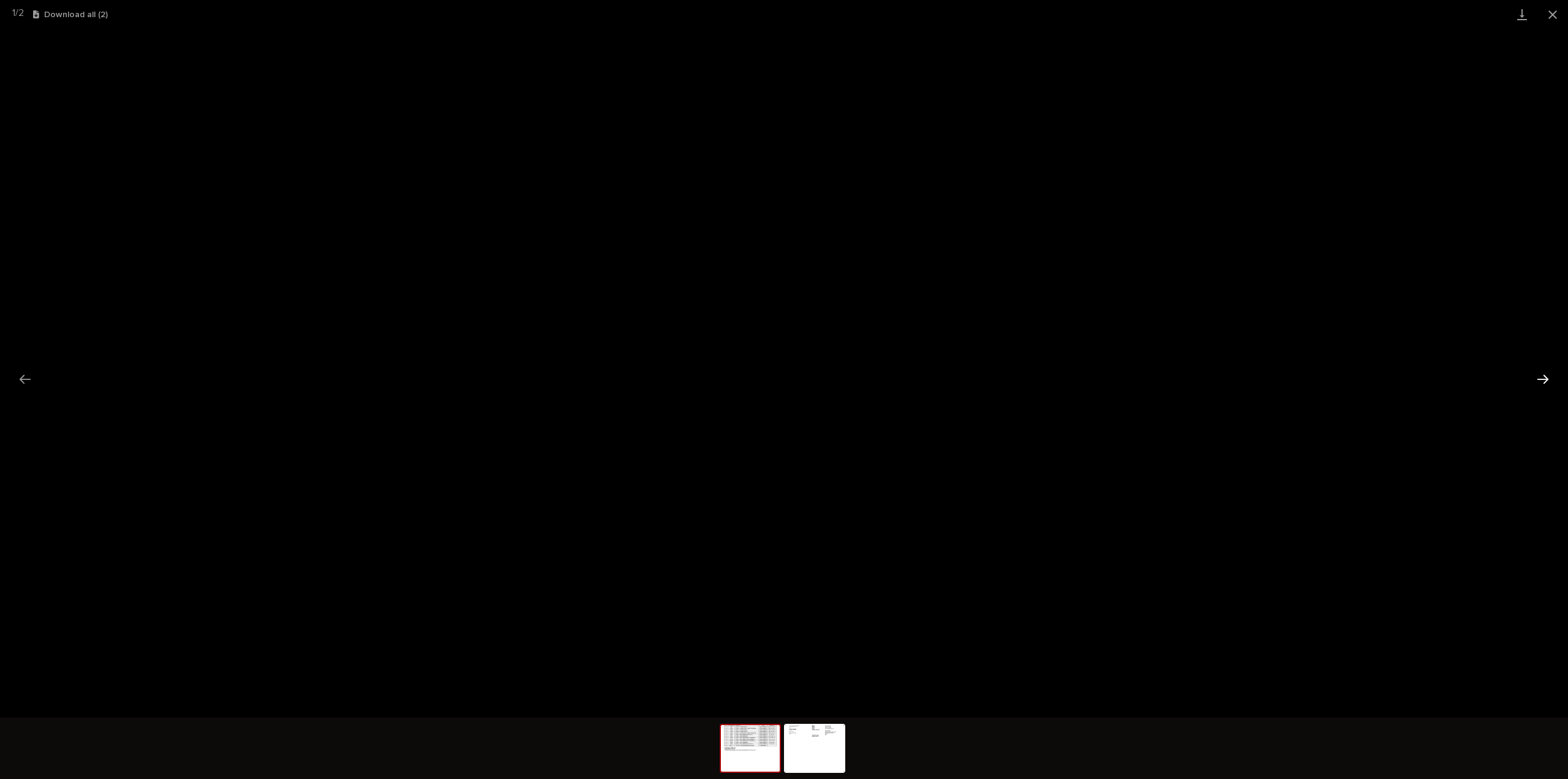
click at [1537, 383] on button "Next slide" at bounding box center [1543, 379] width 26 height 24
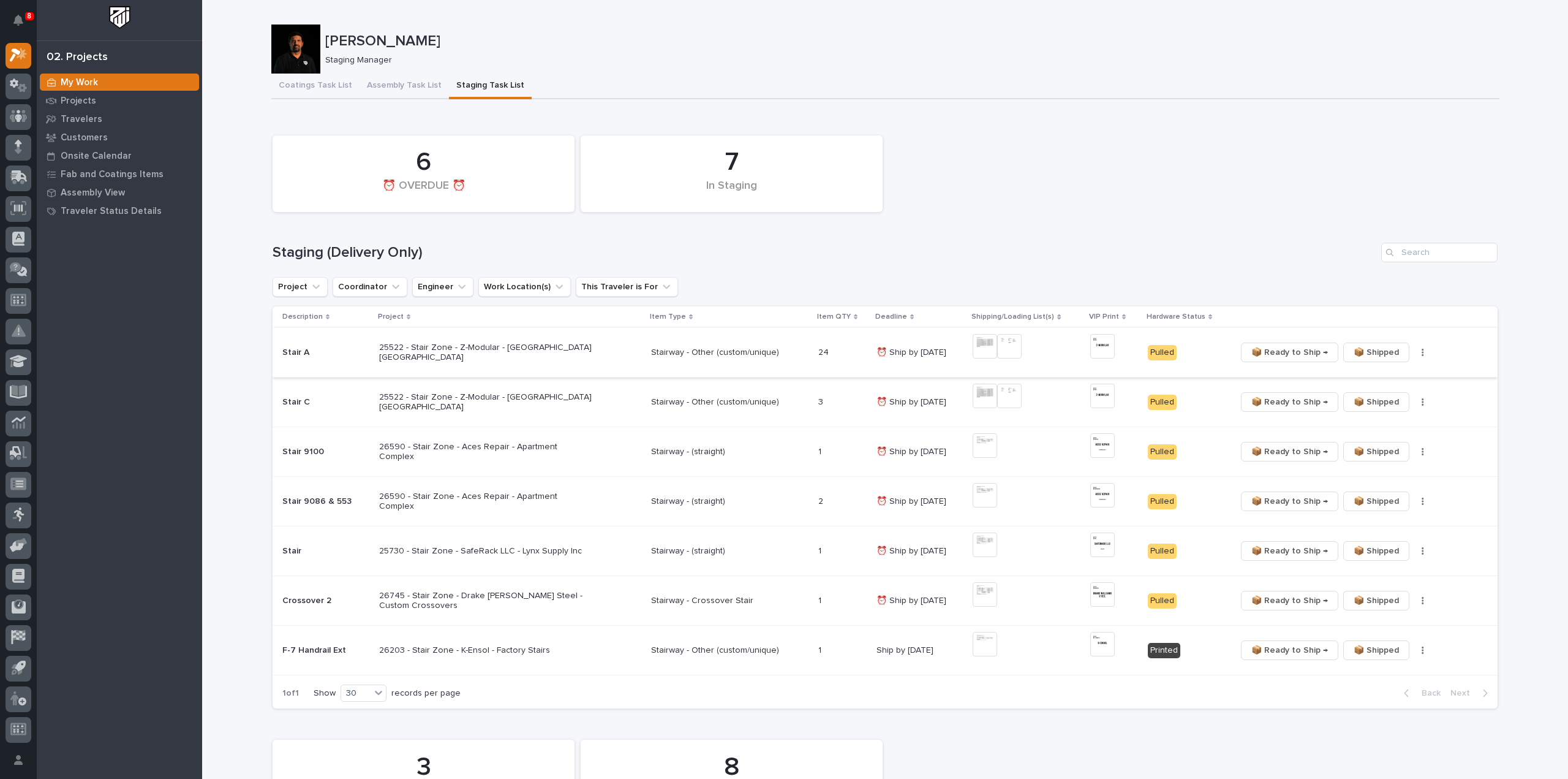
click at [1003, 338] on img at bounding box center [1009, 346] width 24 height 24
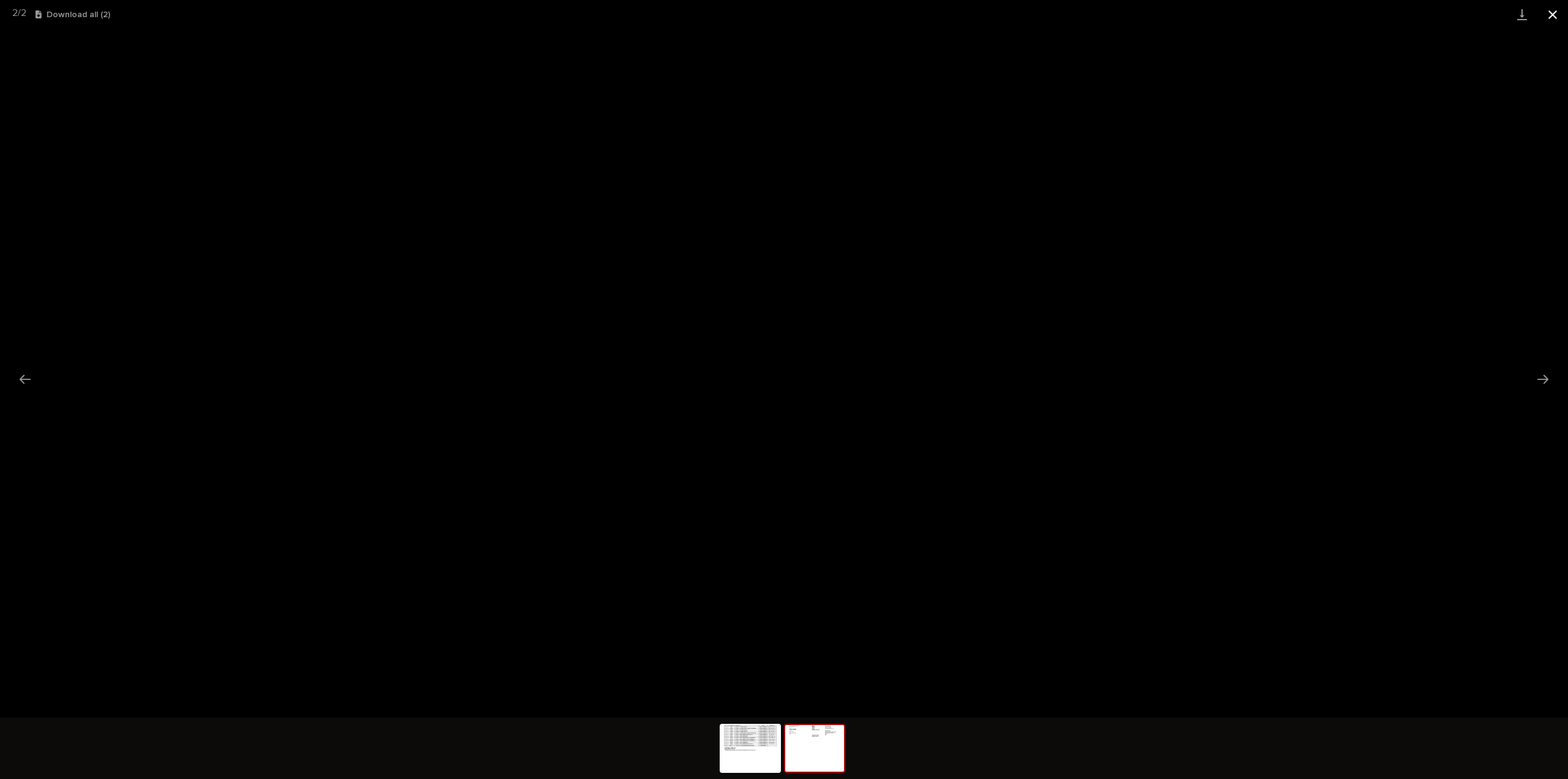
click at [1546, 18] on button "Close gallery" at bounding box center [1552, 14] width 31 height 29
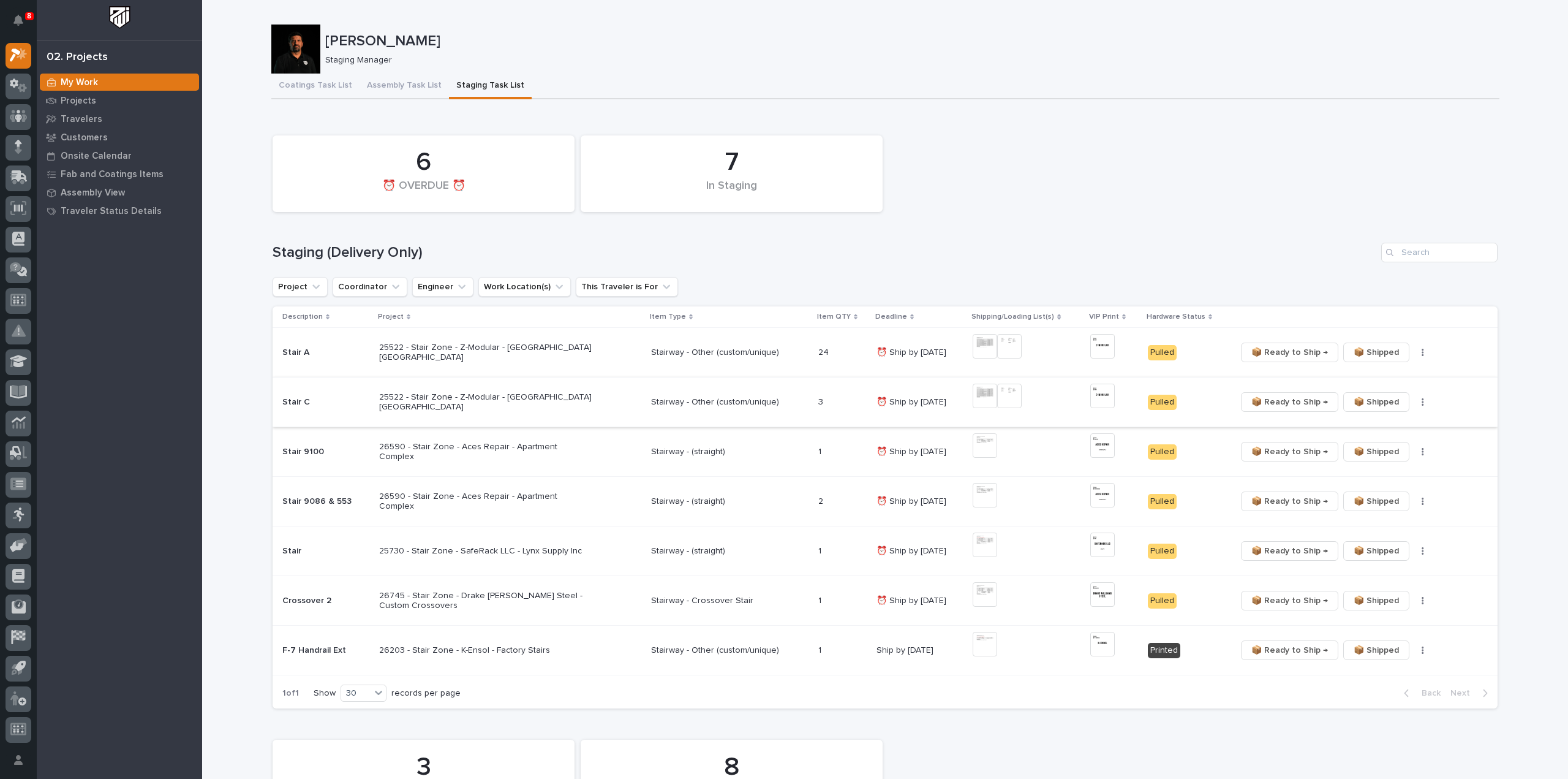
click at [986, 399] on img at bounding box center [985, 395] width 24 height 24
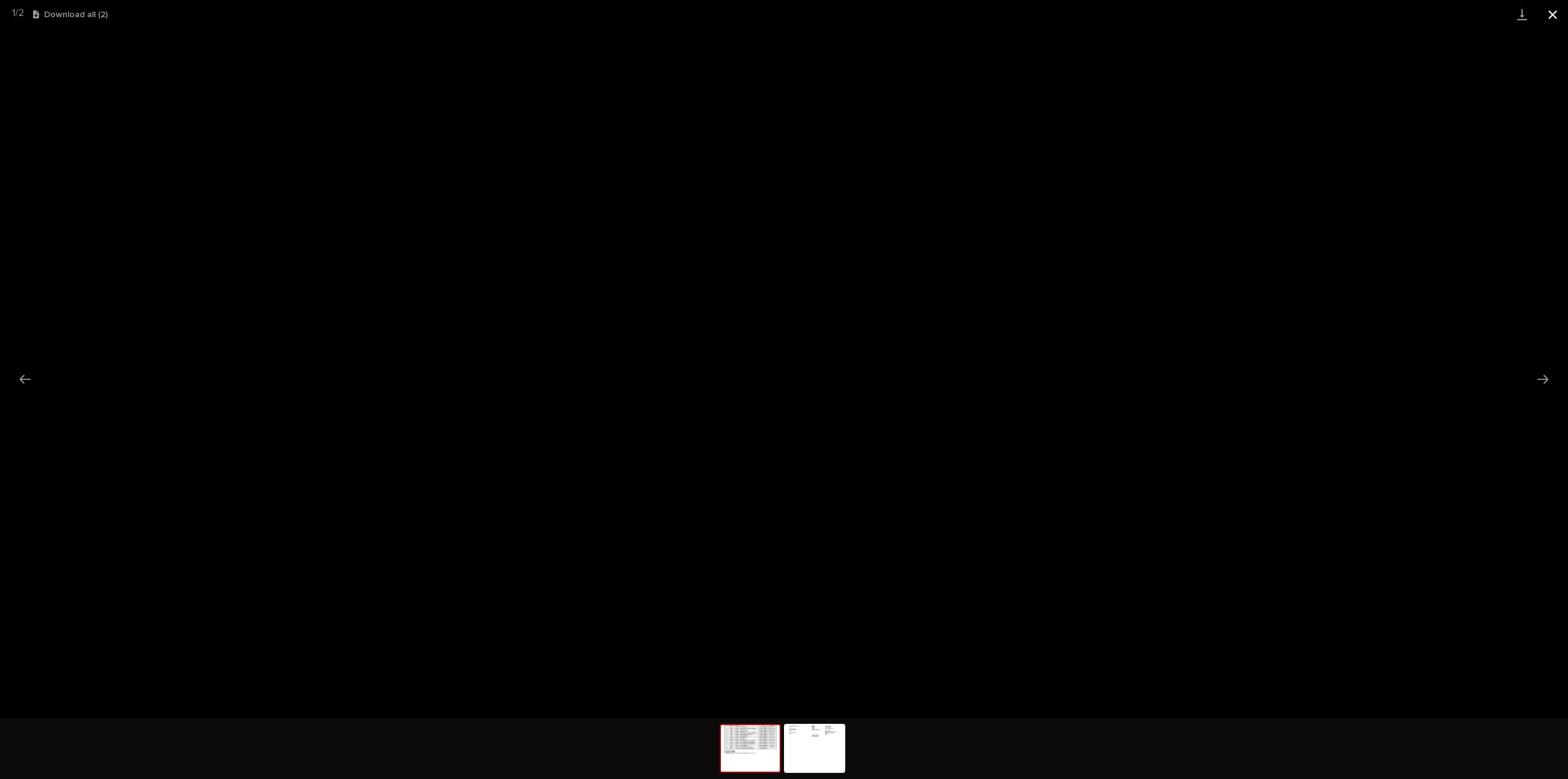
click at [1555, 15] on button "Close gallery" at bounding box center [1552, 14] width 31 height 29
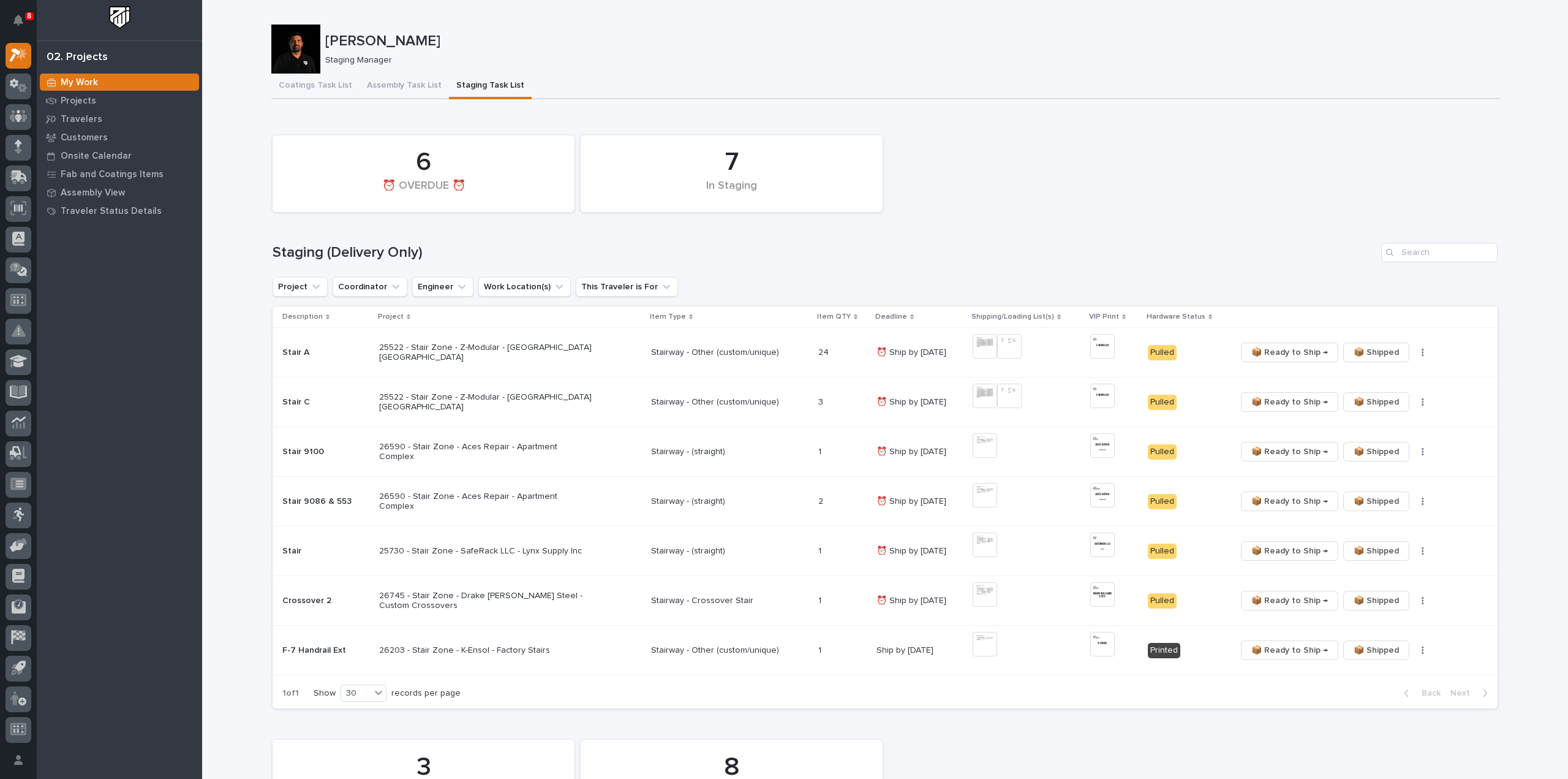
click at [678, 511] on td "Stairway - (straight)" at bounding box center [730, 501] width 168 height 49
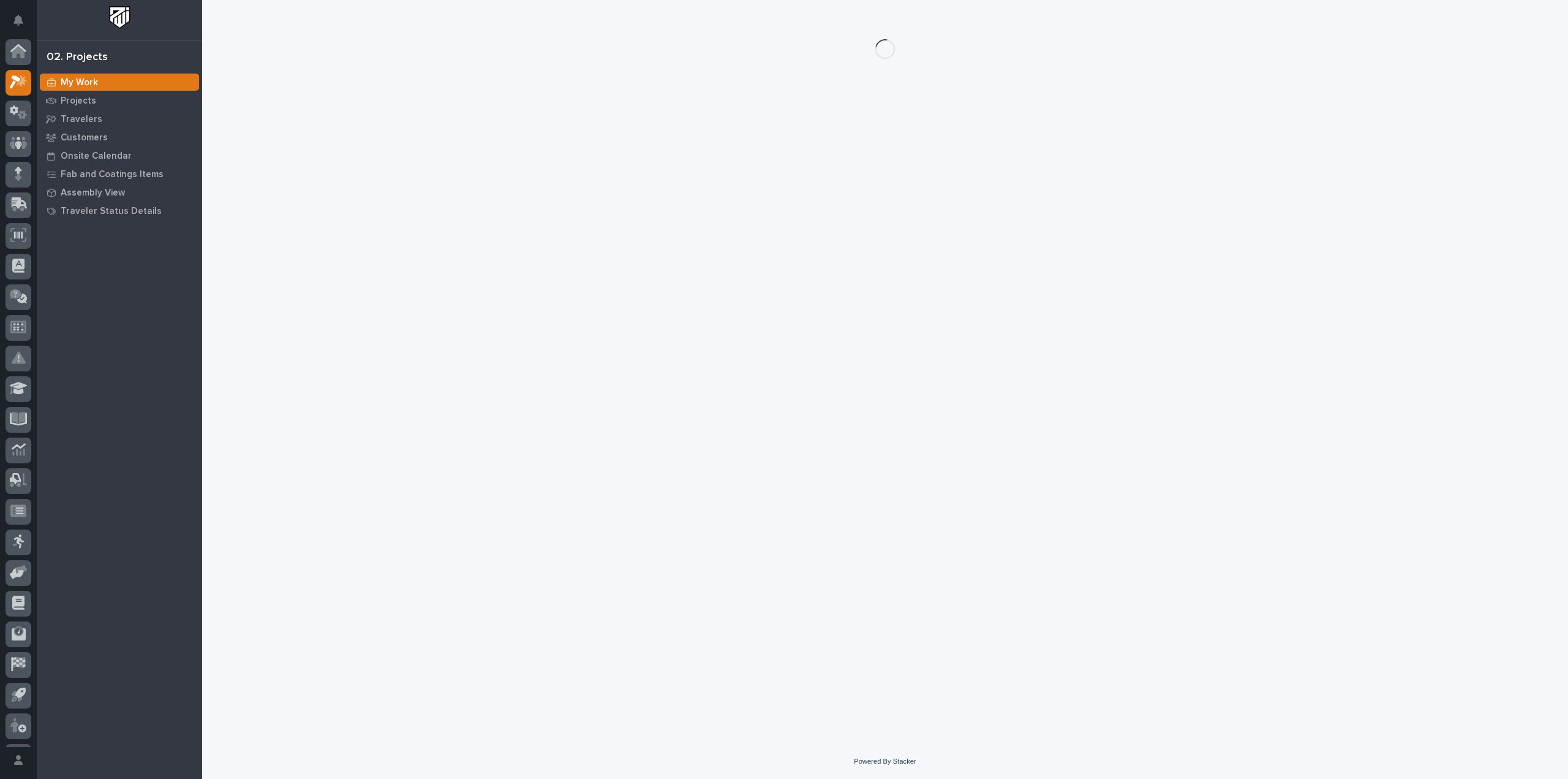
scroll to position [27, 0]
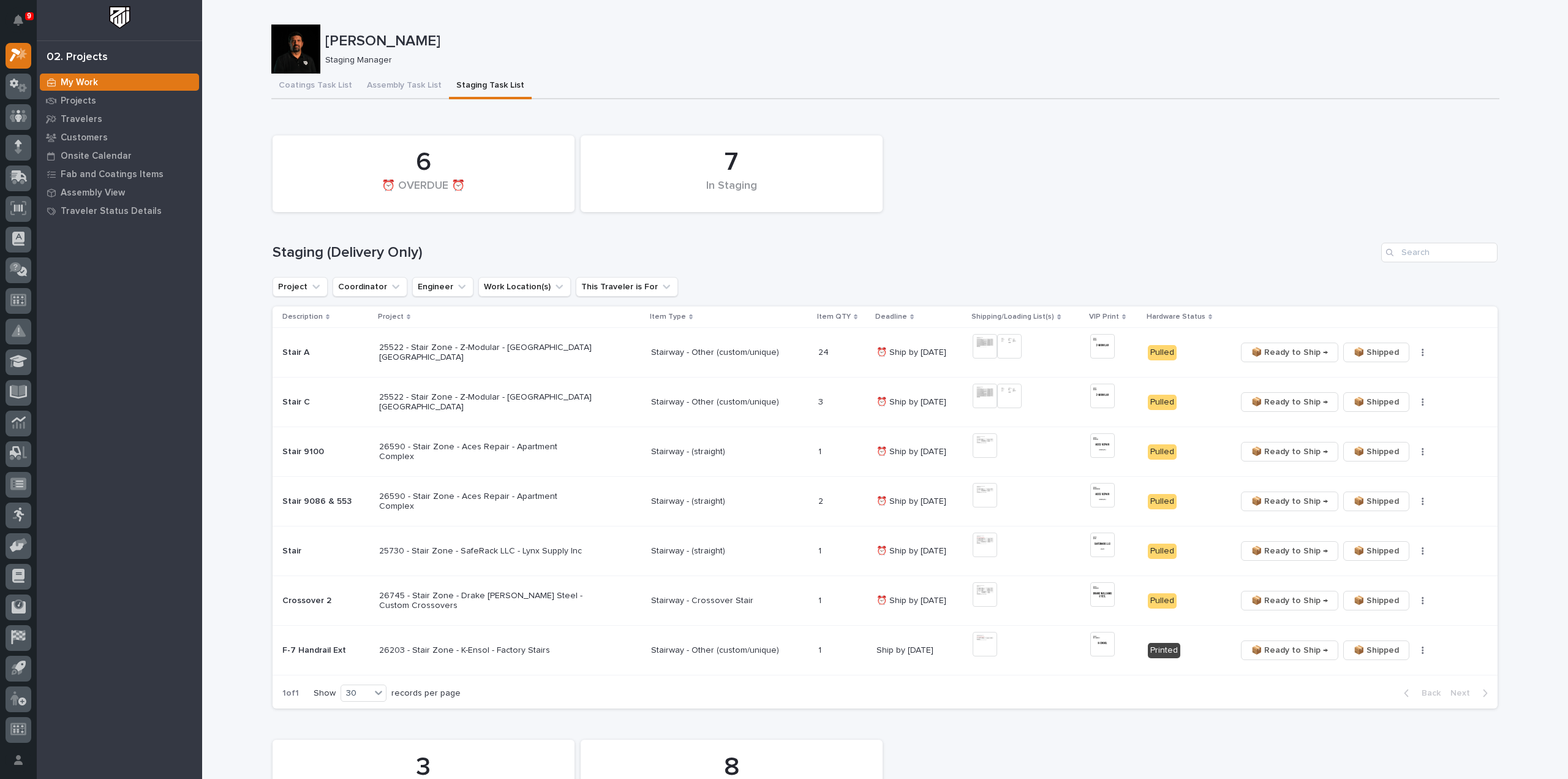
click at [1011, 193] on div "7 In Staging 6 ⏰ OVERDUE ⏰" at bounding box center [885, 173] width 1238 height 88
click at [999, 172] on div "7 In Staging 6 ⏰ OVERDUE ⏰" at bounding box center [885, 173] width 1238 height 88
click at [1030, 255] on h1 "Staging (Delivery Only)" at bounding box center [824, 252] width 1104 height 18
click at [982, 644] on img at bounding box center [985, 644] width 24 height 24
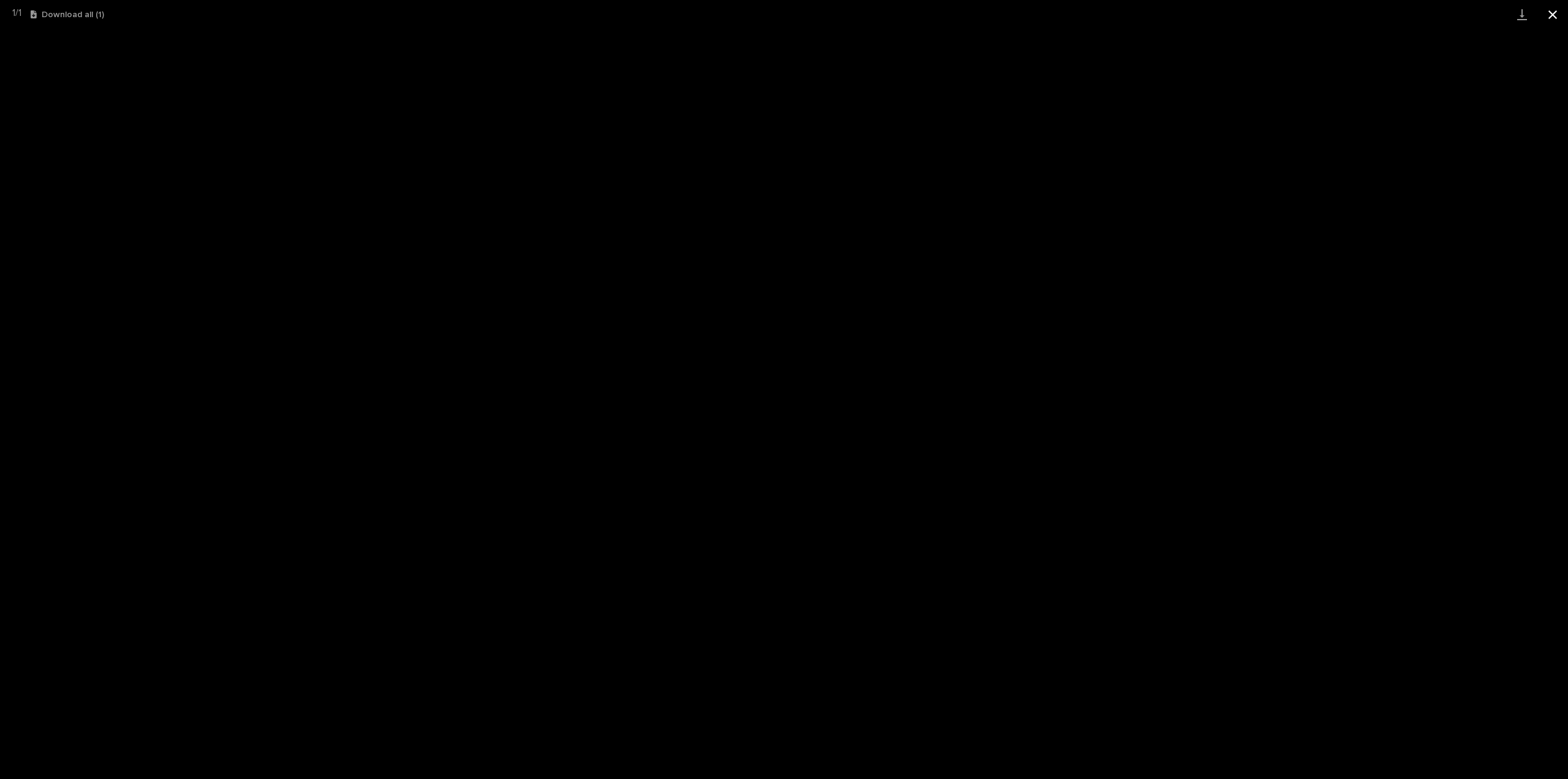
click at [1550, 10] on button "Close gallery" at bounding box center [1552, 14] width 31 height 29
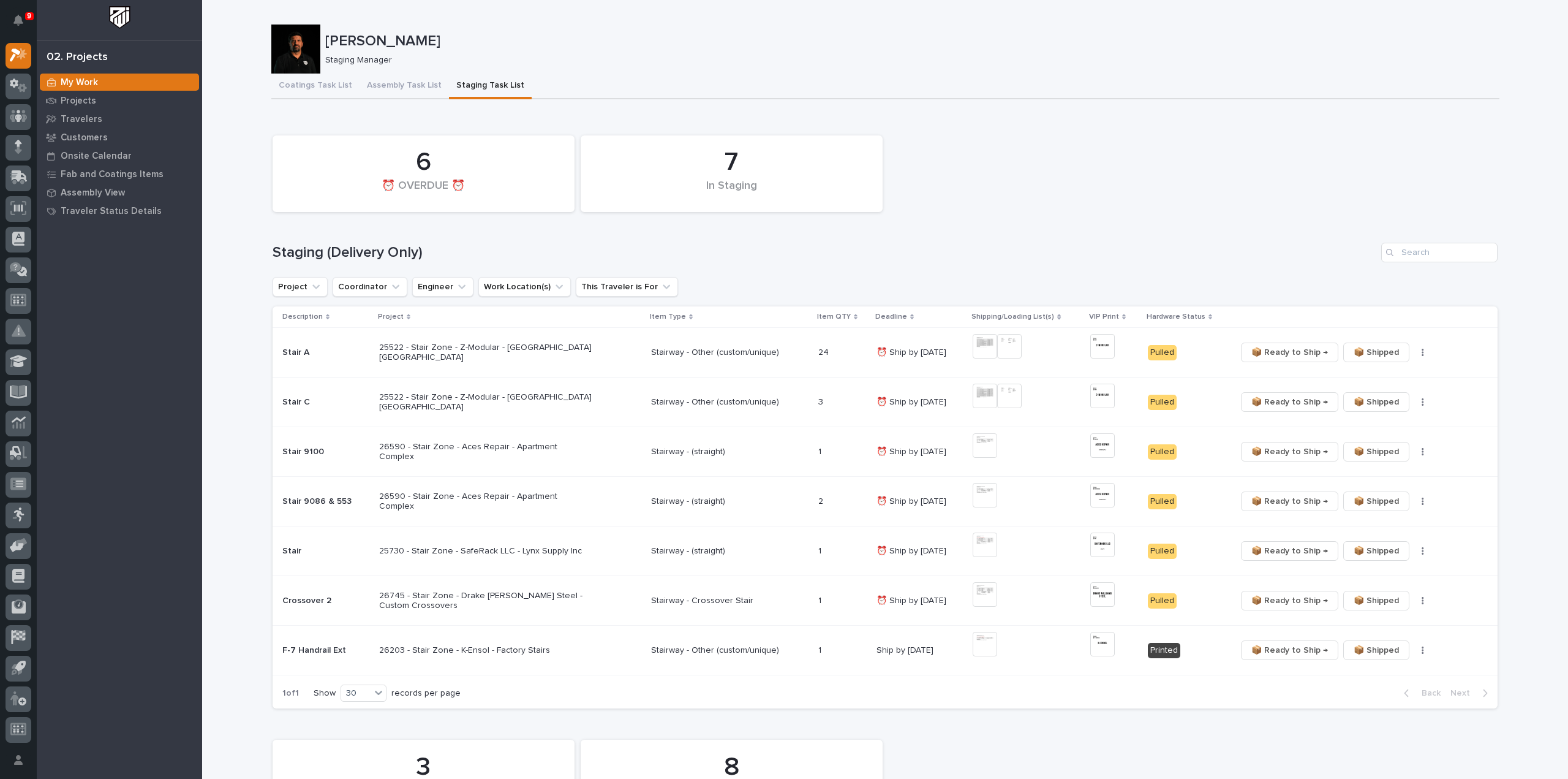
click at [1098, 164] on div "7 In Staging 6 ⏰ OVERDUE ⏰" at bounding box center [885, 173] width 1238 height 88
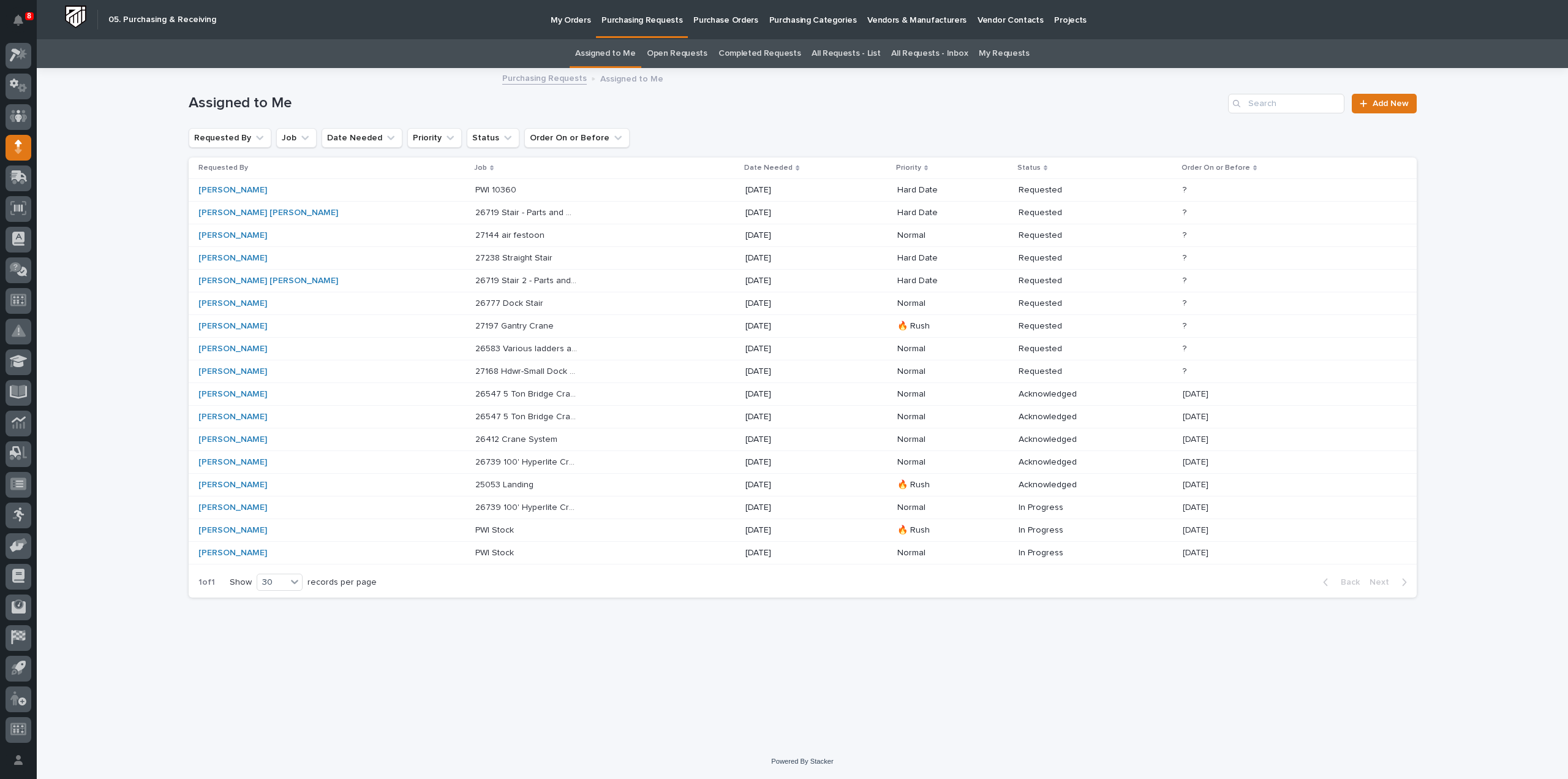
click at [475, 370] on p "27168 Hdwr-Small Dock stair" at bounding box center [528, 370] width 105 height 13
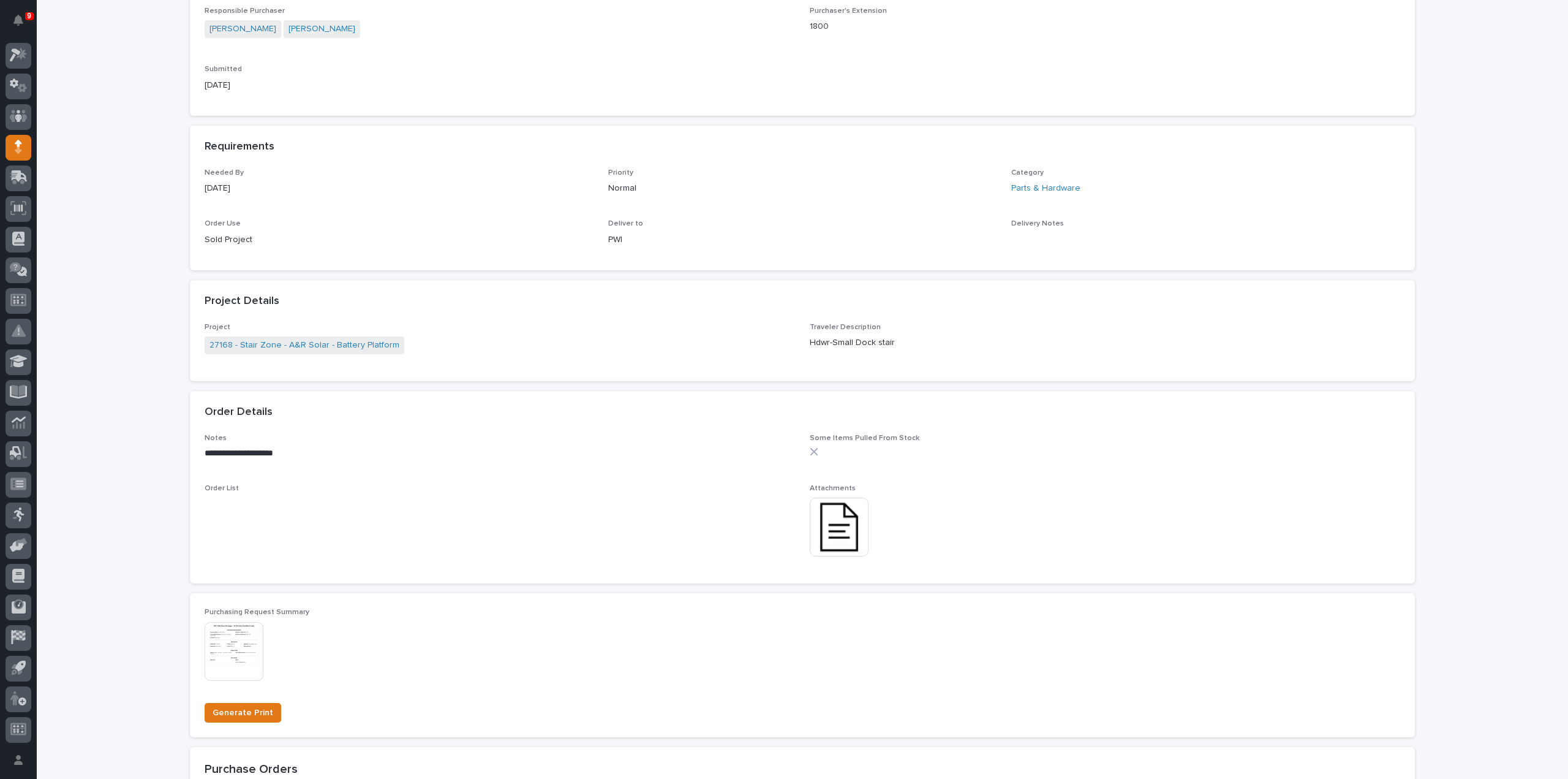
scroll to position [613, 0]
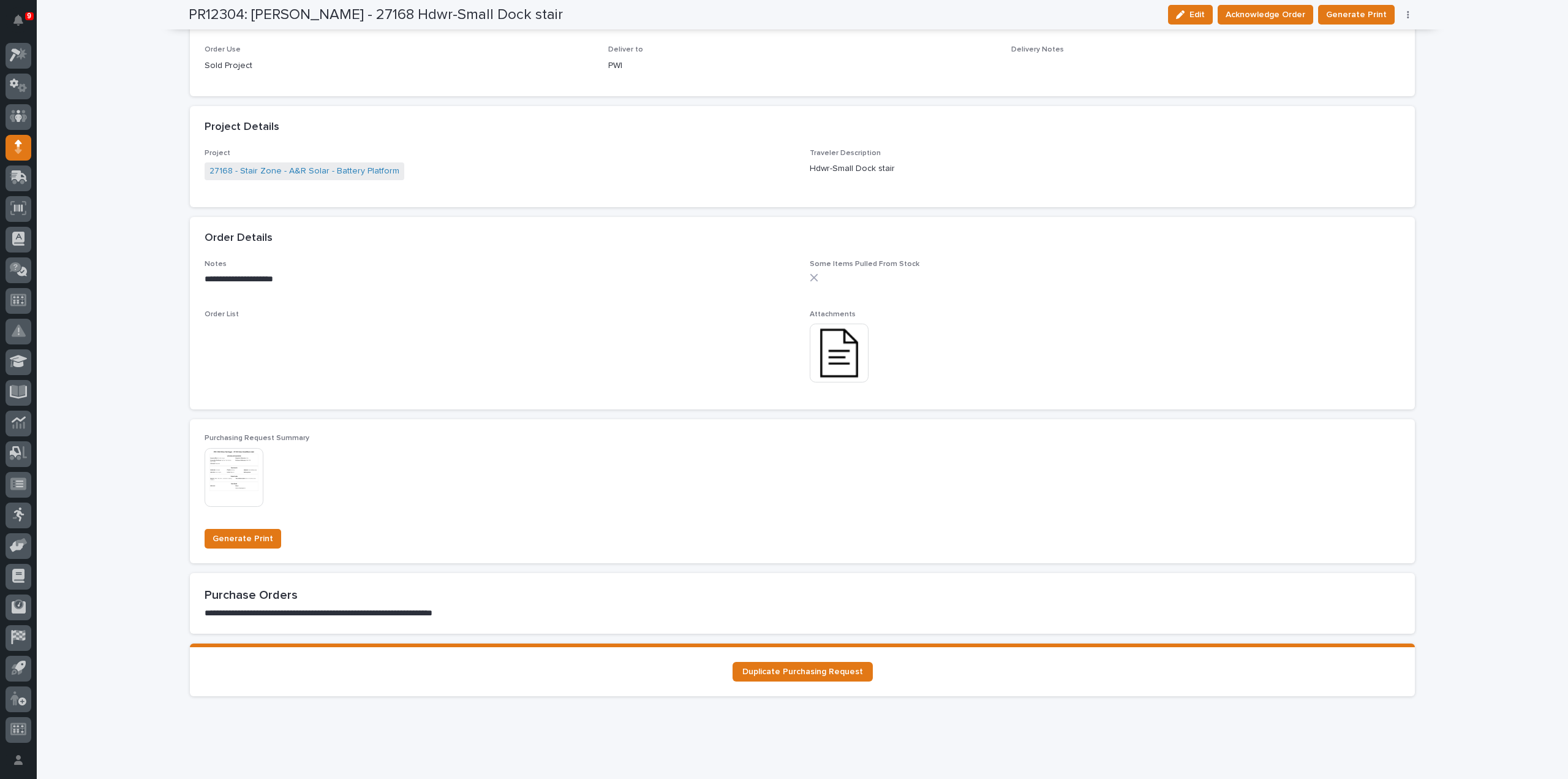
click at [847, 358] on img at bounding box center [839, 352] width 59 height 59
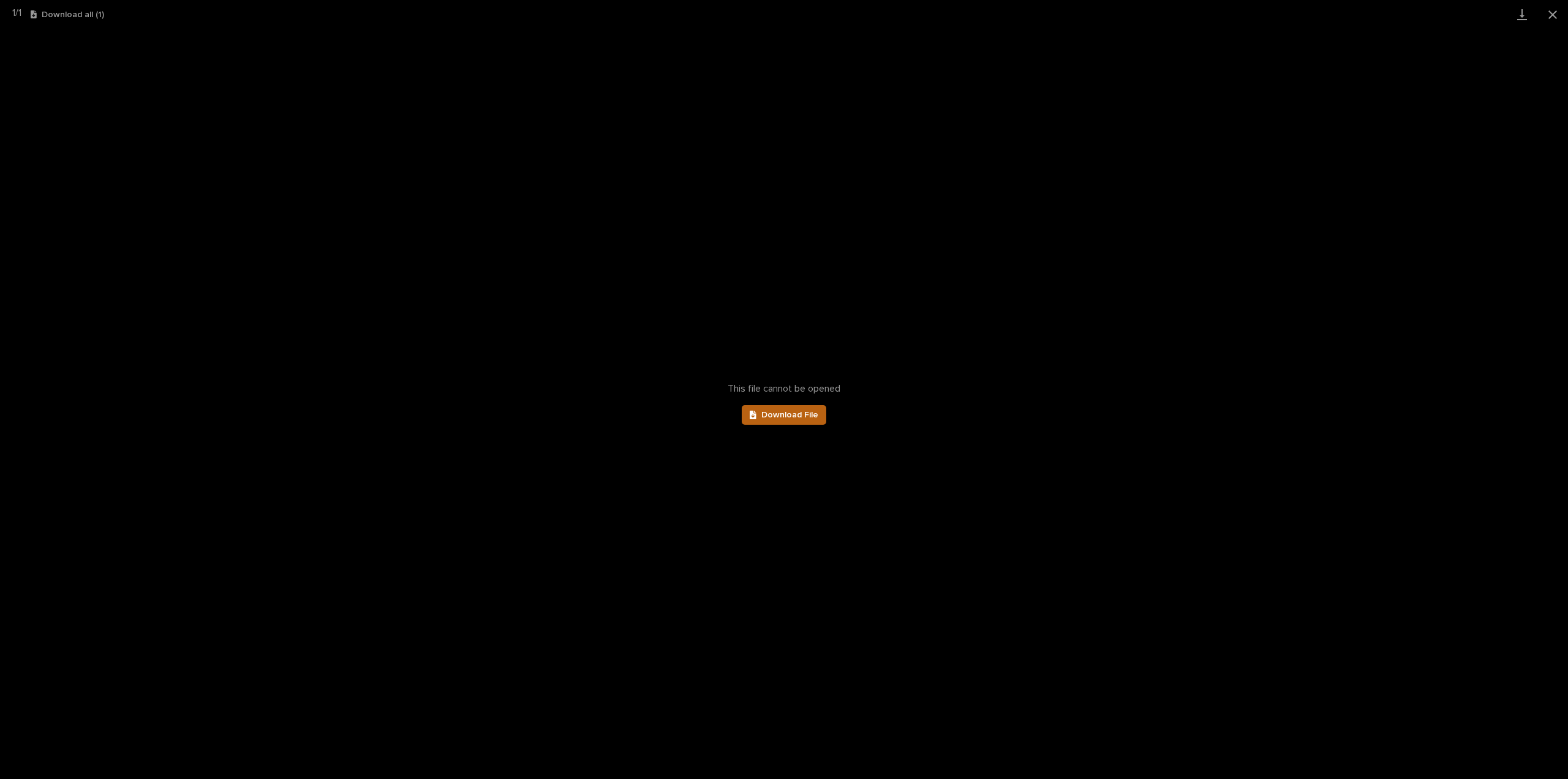
click at [779, 418] on span "Download File" at bounding box center [790, 414] width 57 height 9
click at [1552, 20] on button "Close gallery" at bounding box center [1552, 14] width 31 height 29
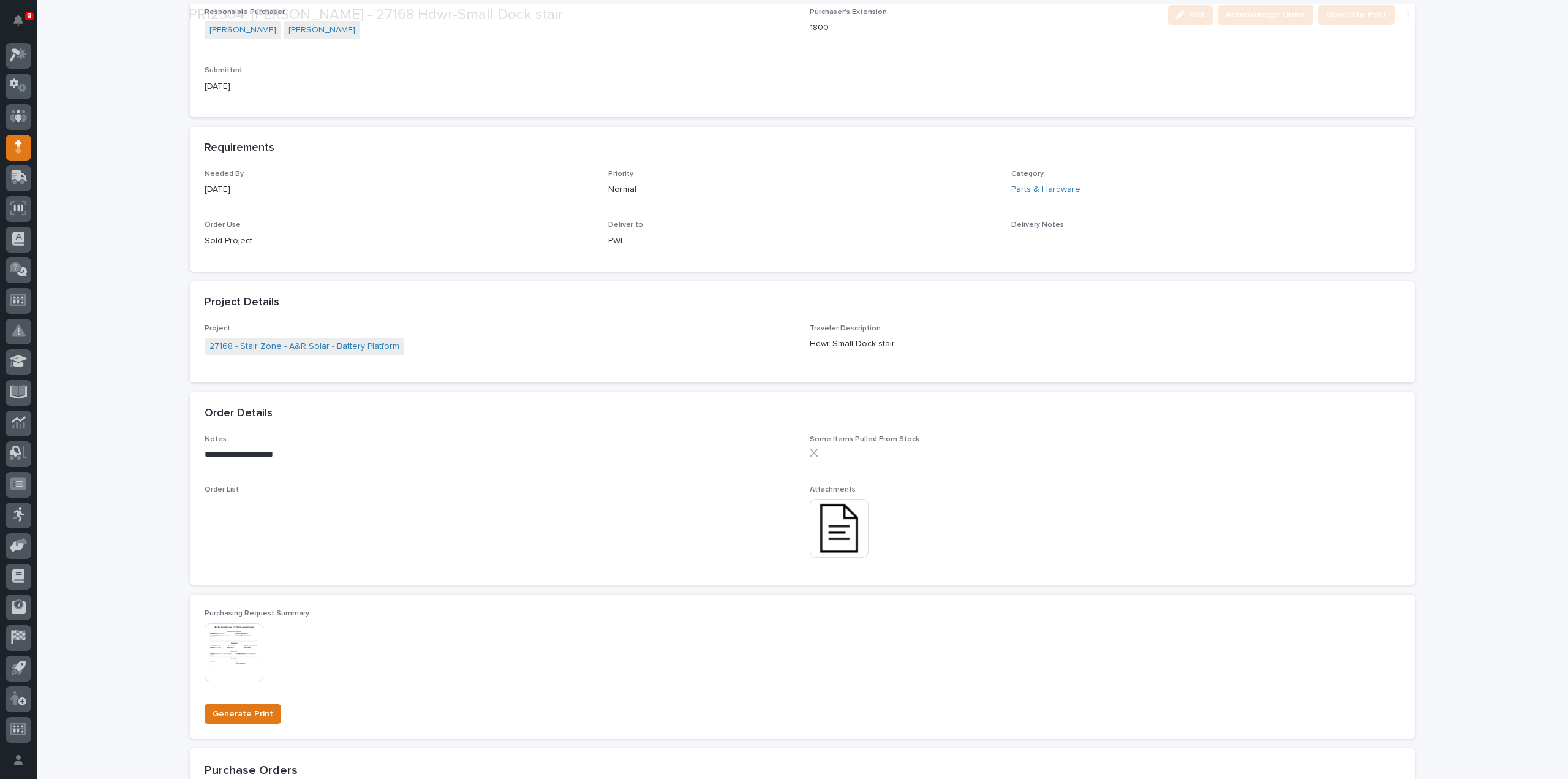
scroll to position [490, 0]
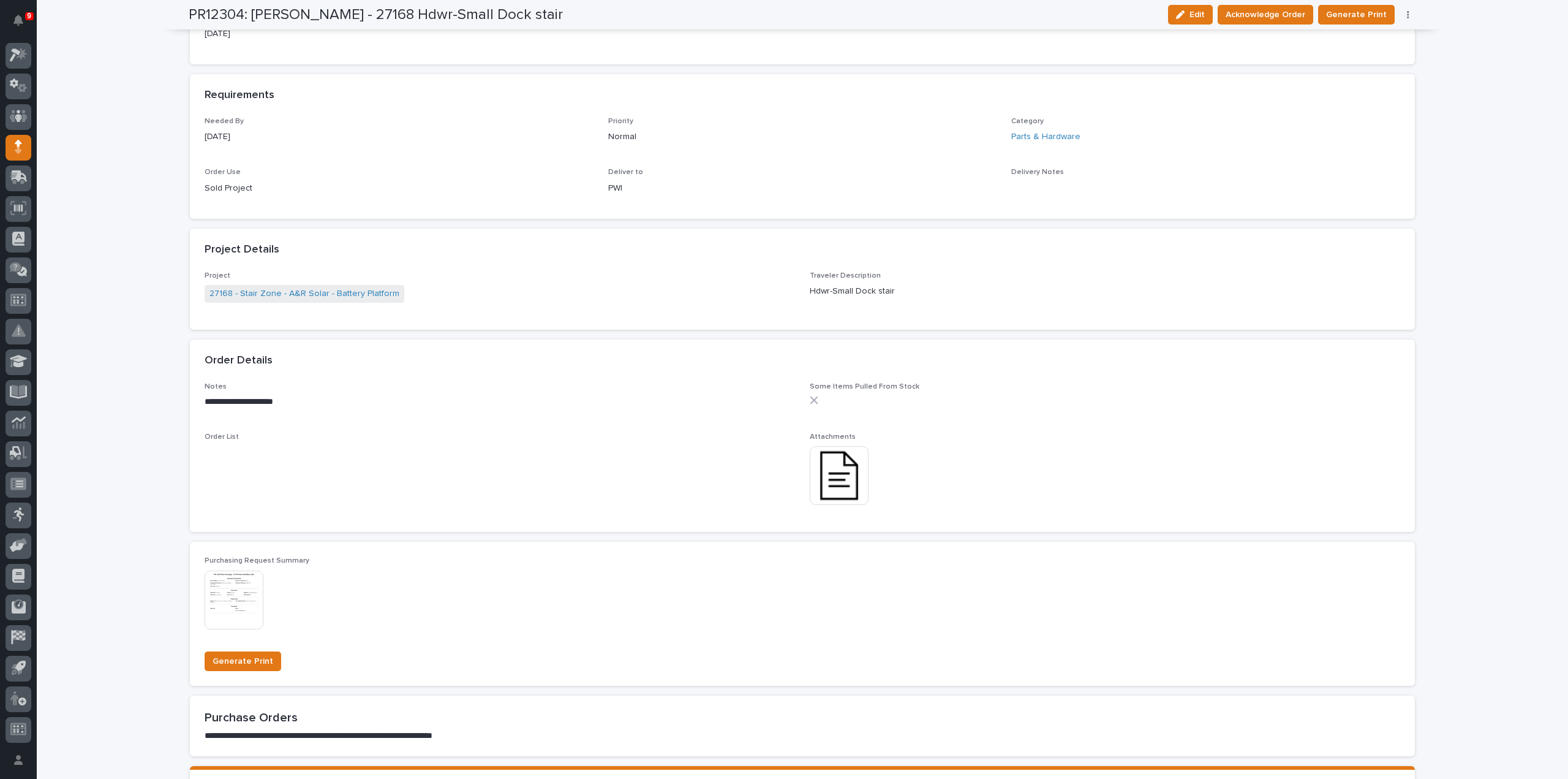
click at [837, 489] on img at bounding box center [839, 475] width 59 height 59
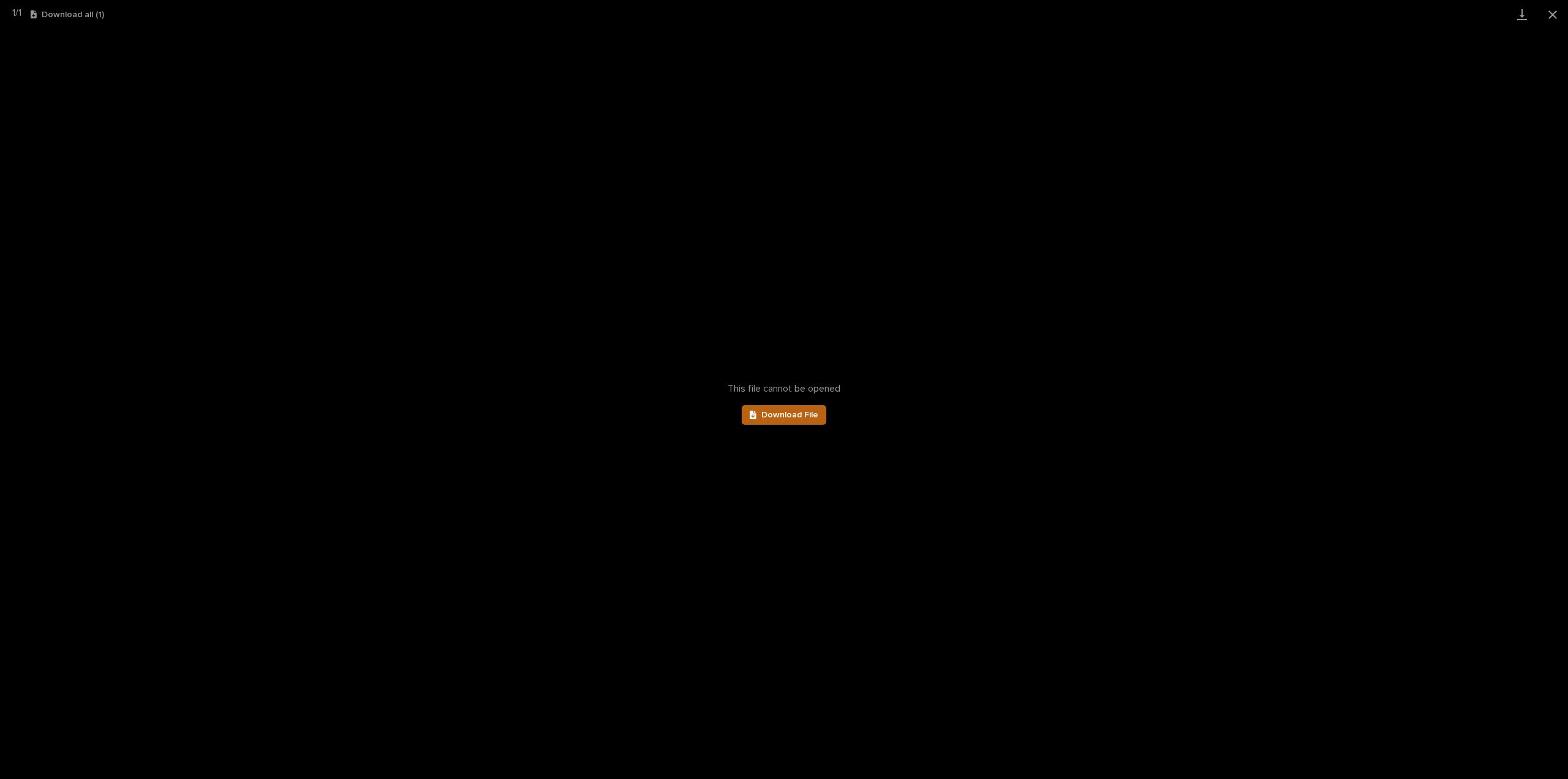
click at [777, 421] on link "Download File" at bounding box center [784, 414] width 85 height 20
click at [1555, 13] on button "Close gallery" at bounding box center [1552, 14] width 31 height 29
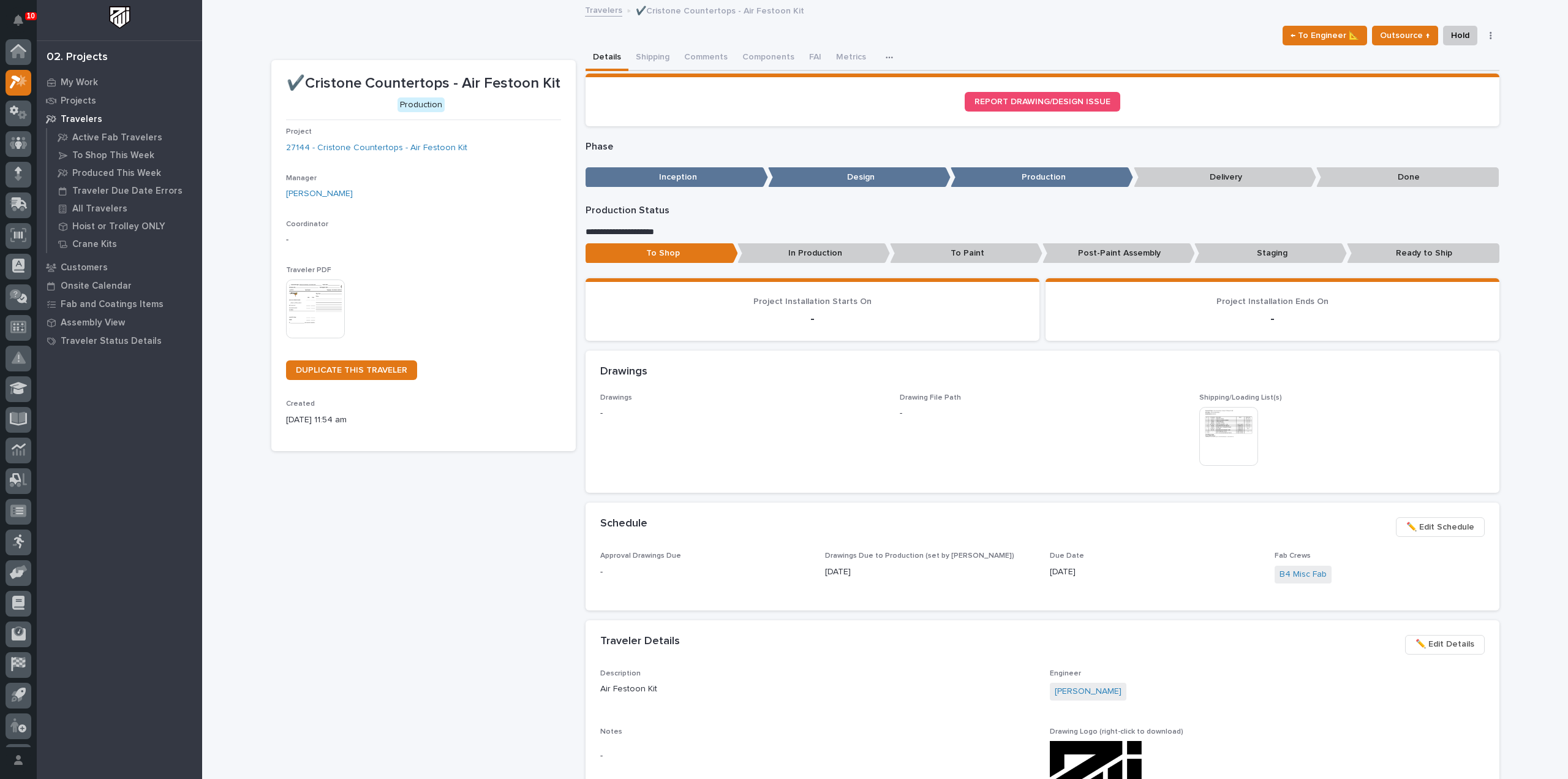
scroll to position [27, 0]
